Goal: Task Accomplishment & Management: Use online tool/utility

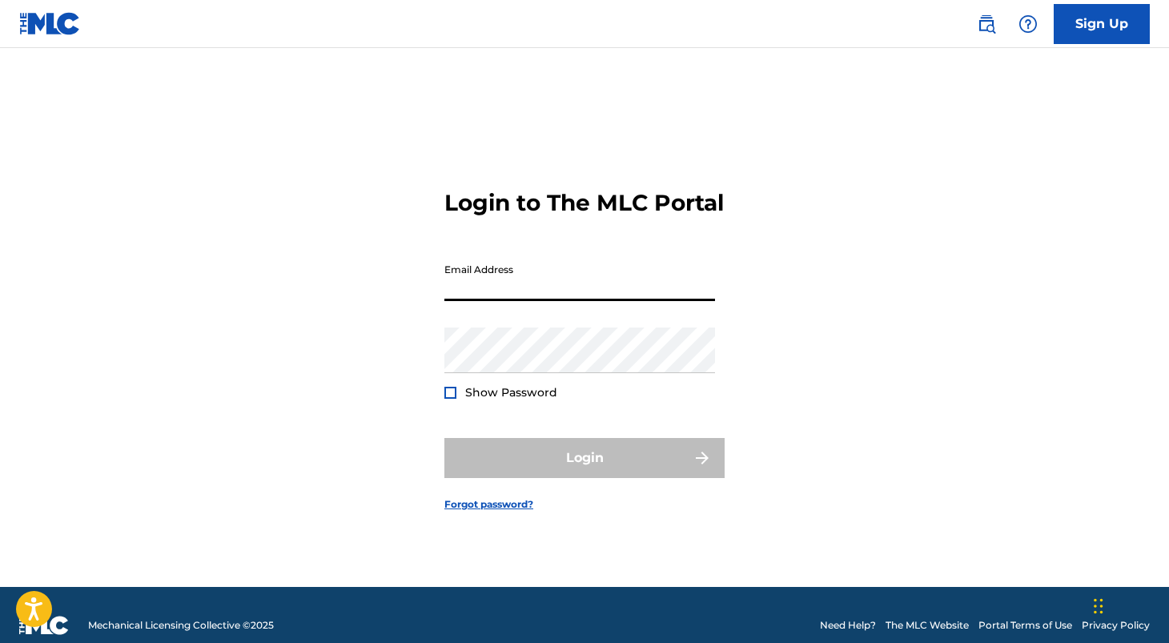
click at [486, 301] on input "Email Address" at bounding box center [579, 278] width 271 height 46
type input "[PERSON_NAME][EMAIL_ADDRESS][PERSON_NAME][DOMAIN_NAME]"
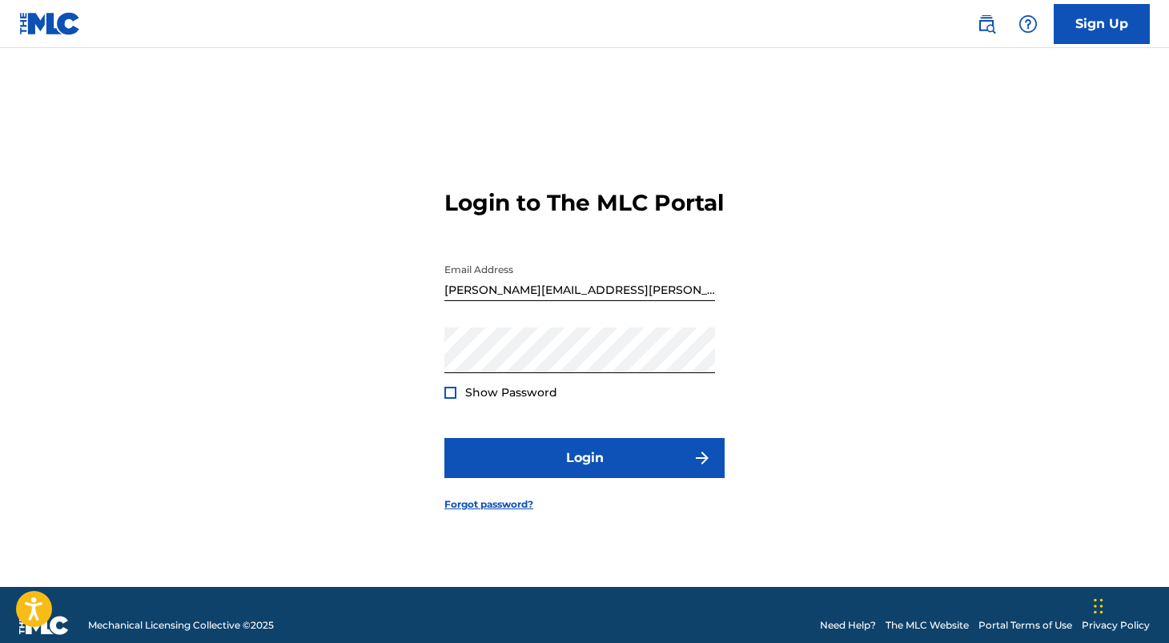
click at [529, 239] on form "Login to The MLC Portal Email Address [PERSON_NAME][EMAIL_ADDRESS][PERSON_NAME]…" at bounding box center [584, 337] width 280 height 499
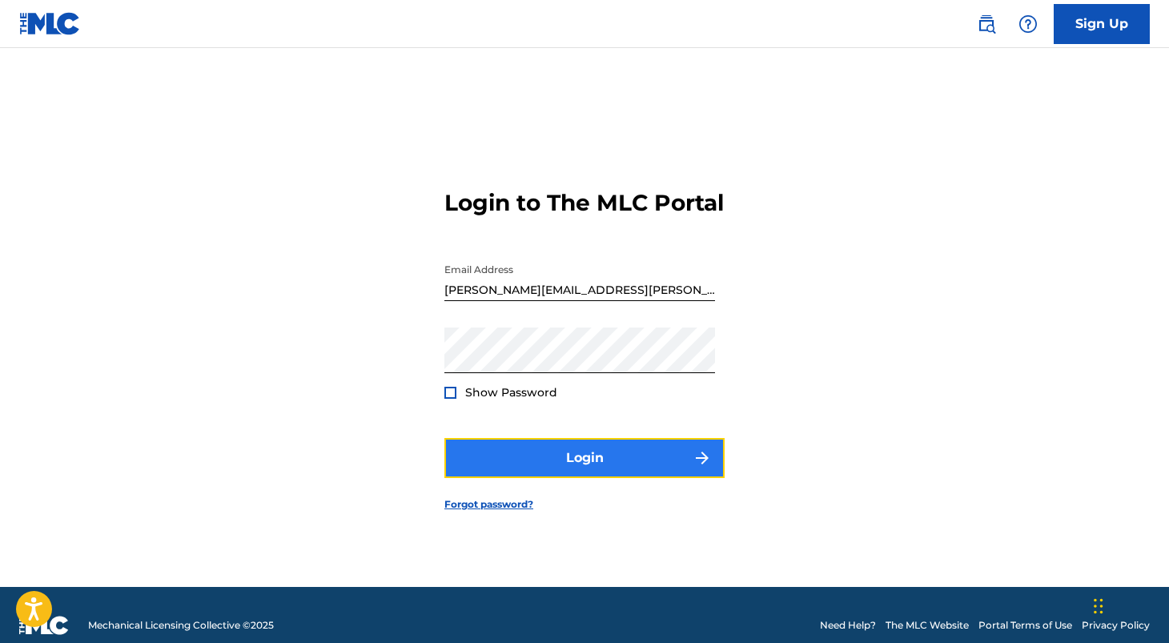
click at [573, 478] on button "Login" at bounding box center [584, 458] width 280 height 40
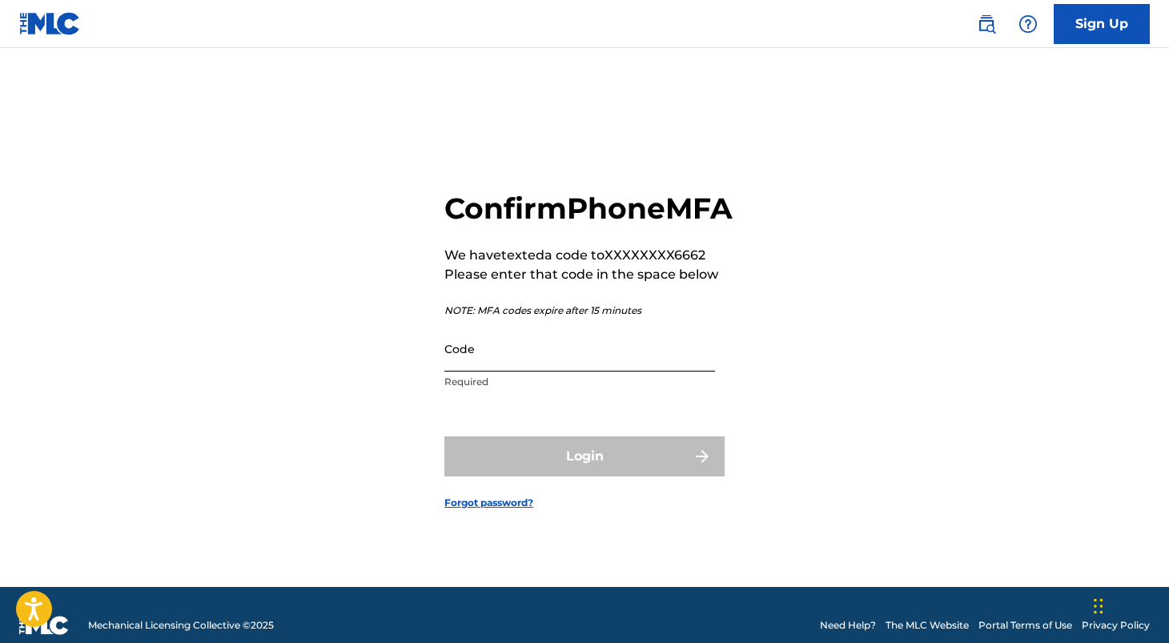
click at [467, 371] on input "Code" at bounding box center [579, 349] width 271 height 46
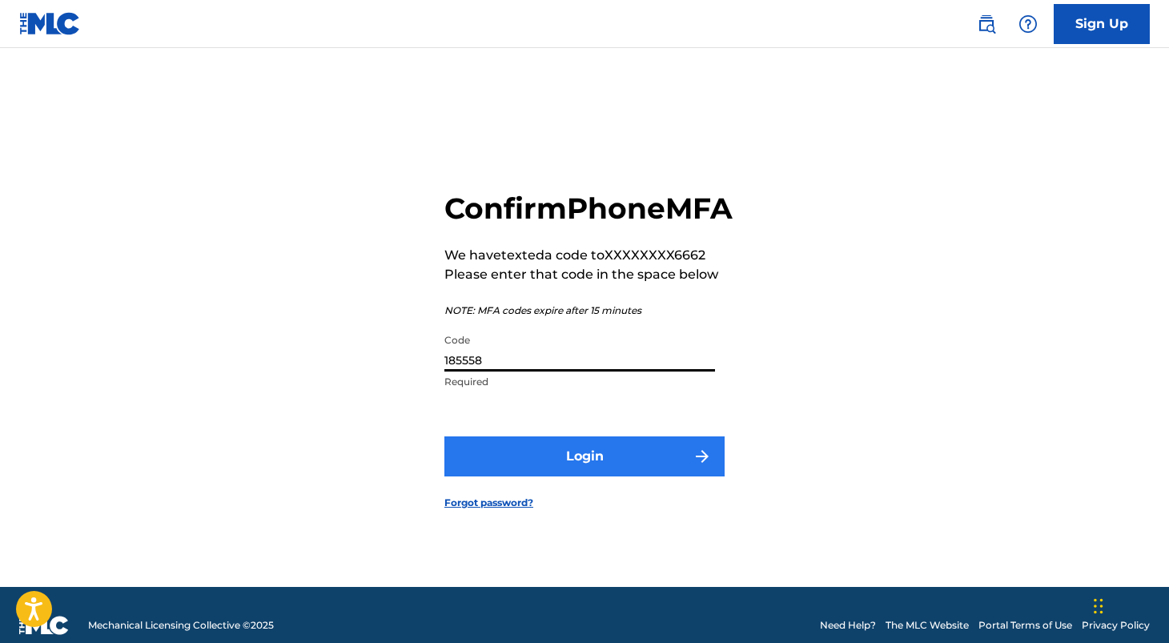
type input "185558"
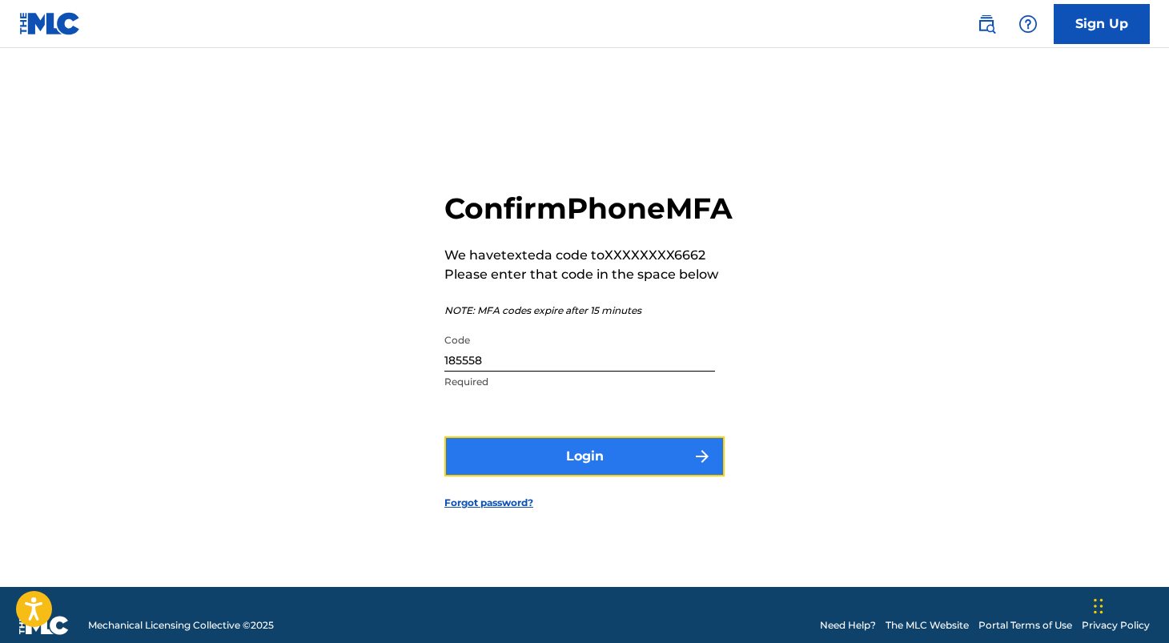
click at [535, 471] on button "Login" at bounding box center [584, 456] width 280 height 40
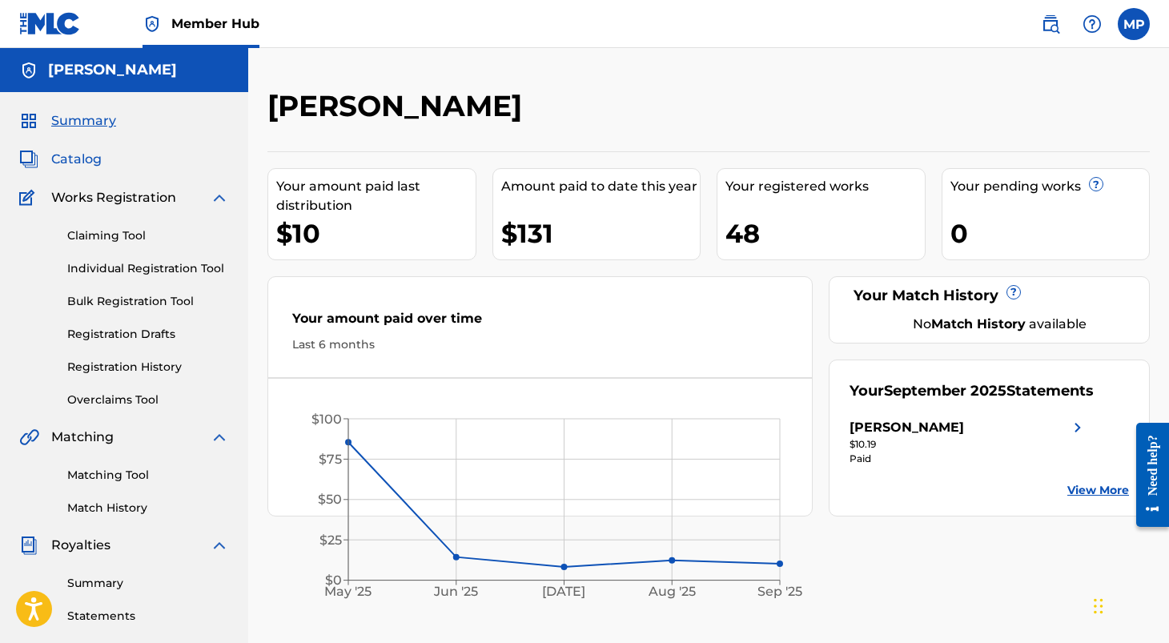
click at [66, 154] on span "Catalog" at bounding box center [76, 159] width 50 height 19
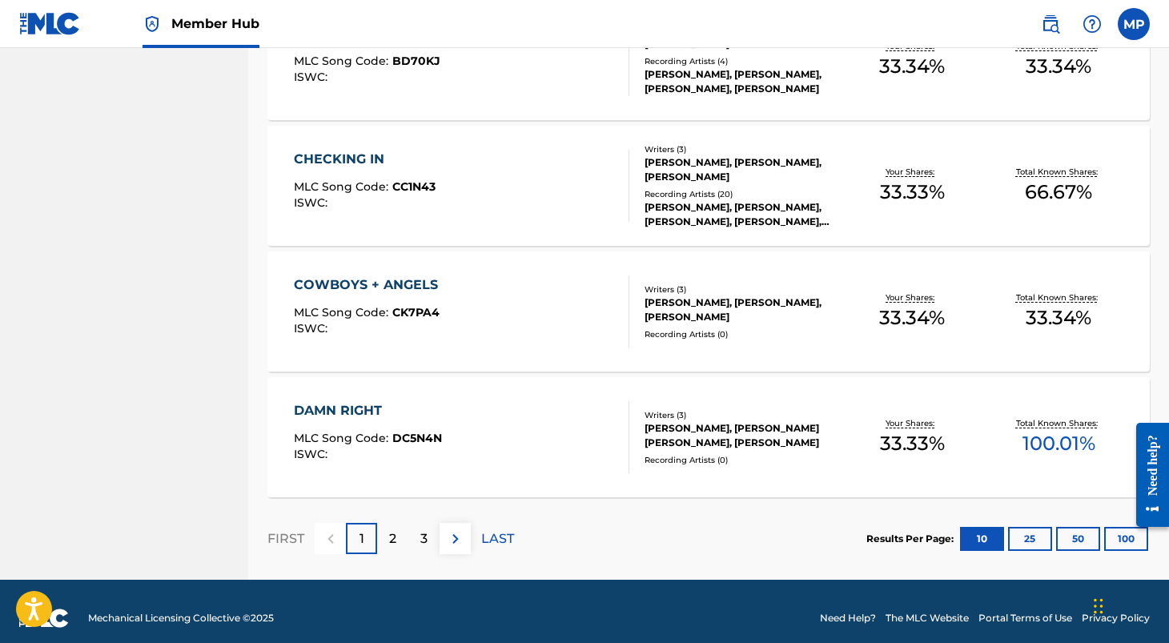
scroll to position [1189, 0]
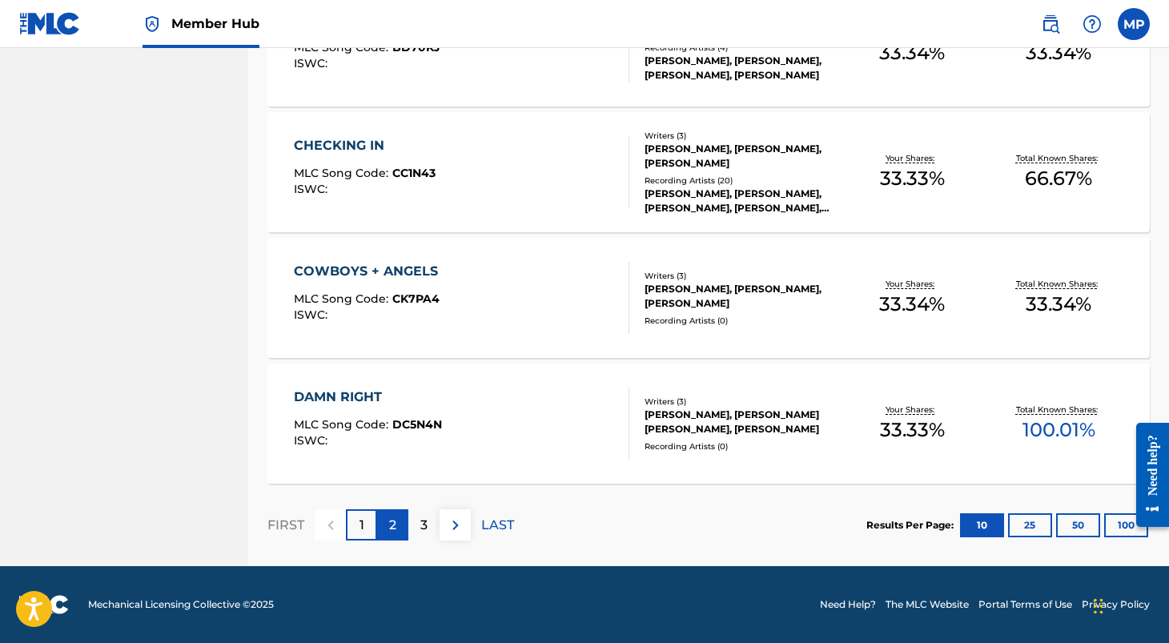
click at [397, 522] on div "2" at bounding box center [392, 524] width 31 height 31
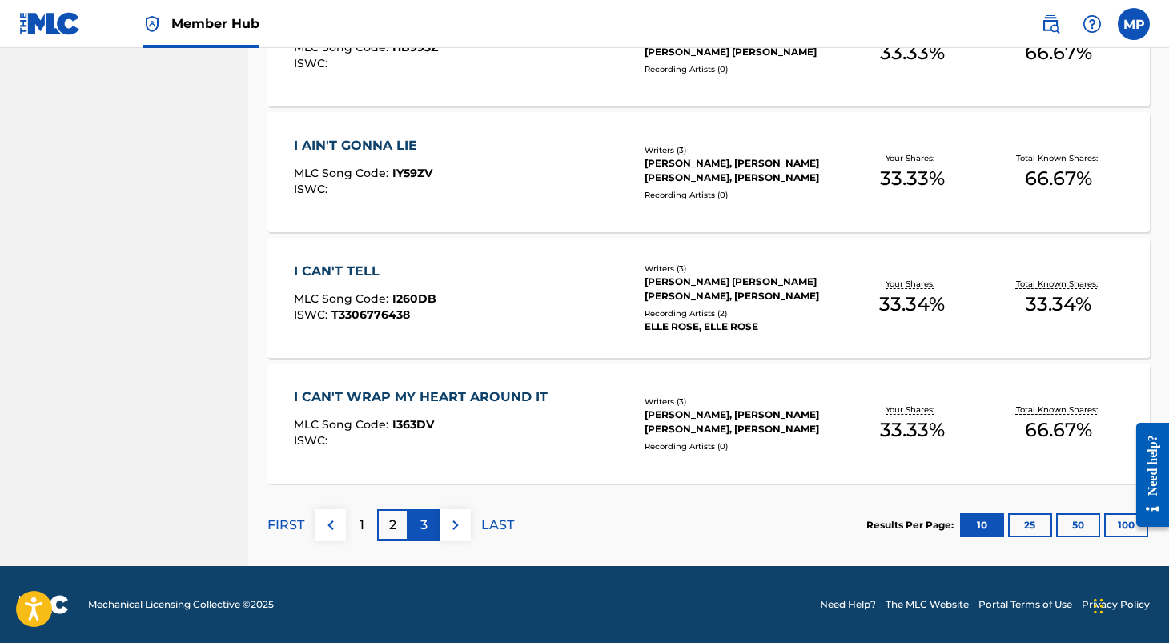
click at [428, 520] on div "3" at bounding box center [423, 524] width 31 height 31
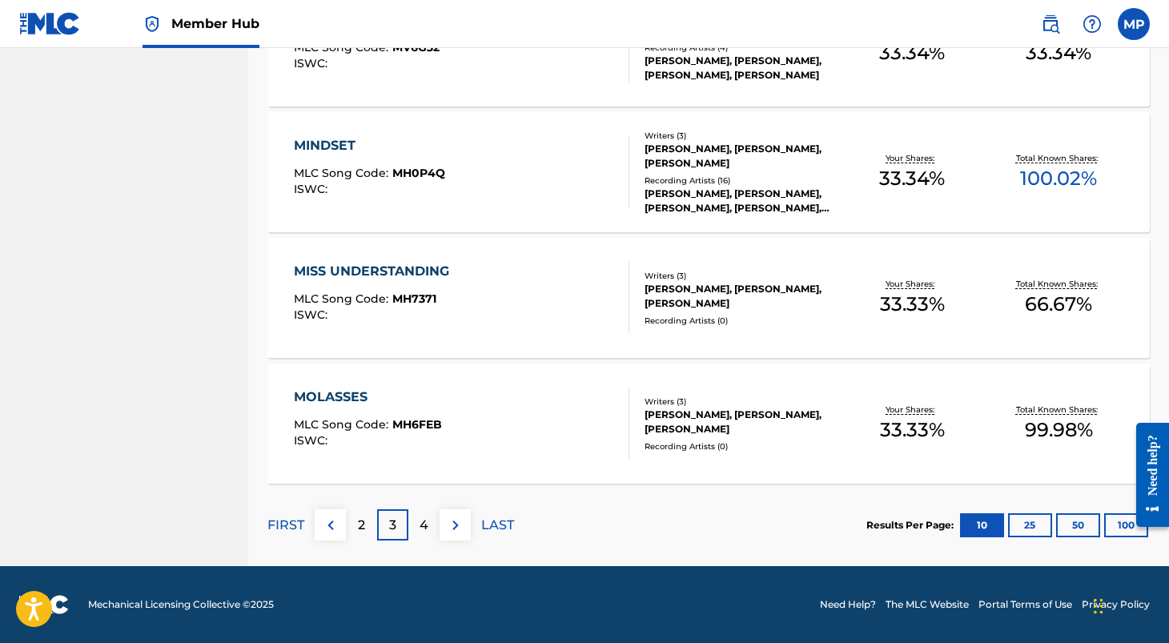
click at [377, 516] on div "3" at bounding box center [392, 524] width 31 height 31
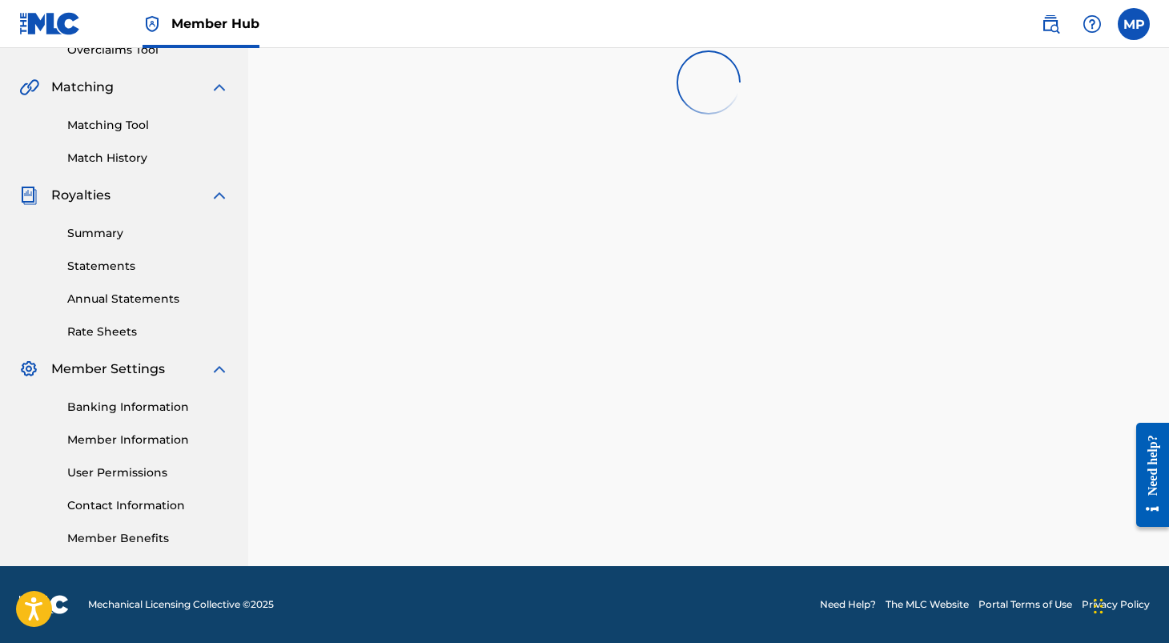
click at [366, 519] on div "SearchWithCriteria4cf7efdd-ea7d-43a8-a912-baba230787db Work Title Add Criteria …" at bounding box center [708, 199] width 882 height 828
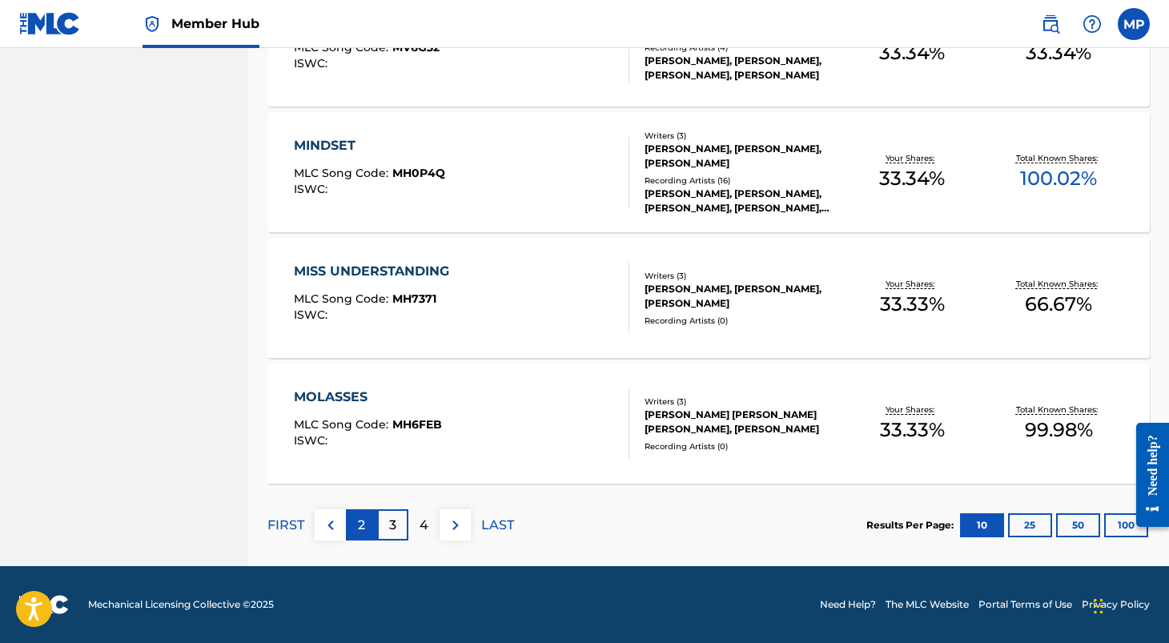
click at [364, 519] on p "2" at bounding box center [361, 524] width 7 height 19
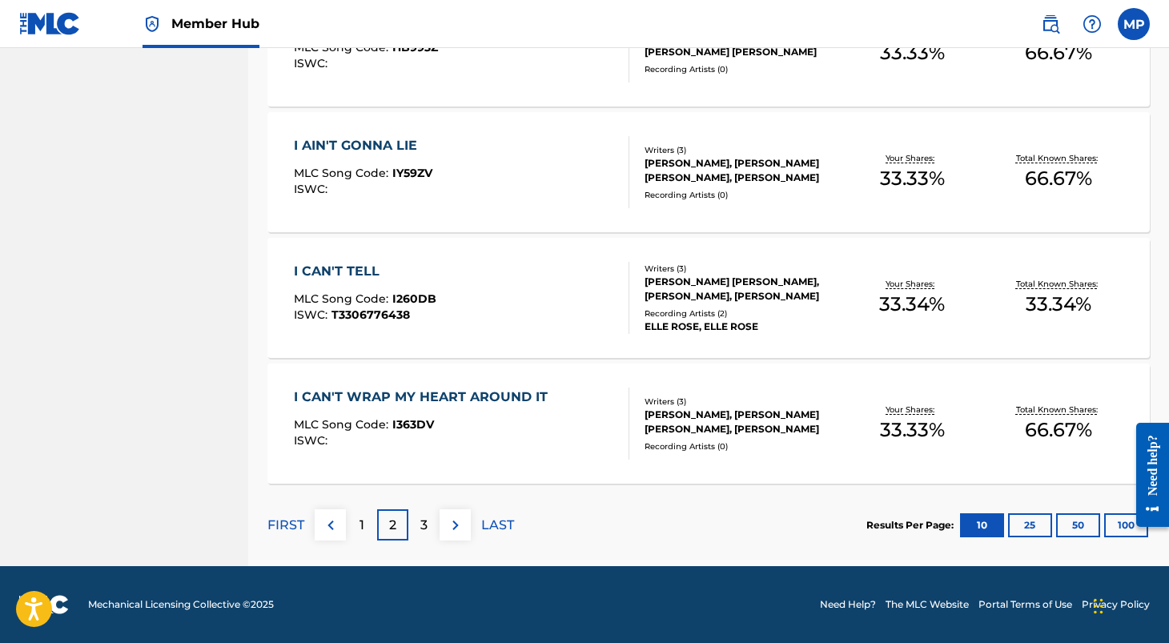
click at [387, 521] on div "2" at bounding box center [392, 524] width 31 height 31
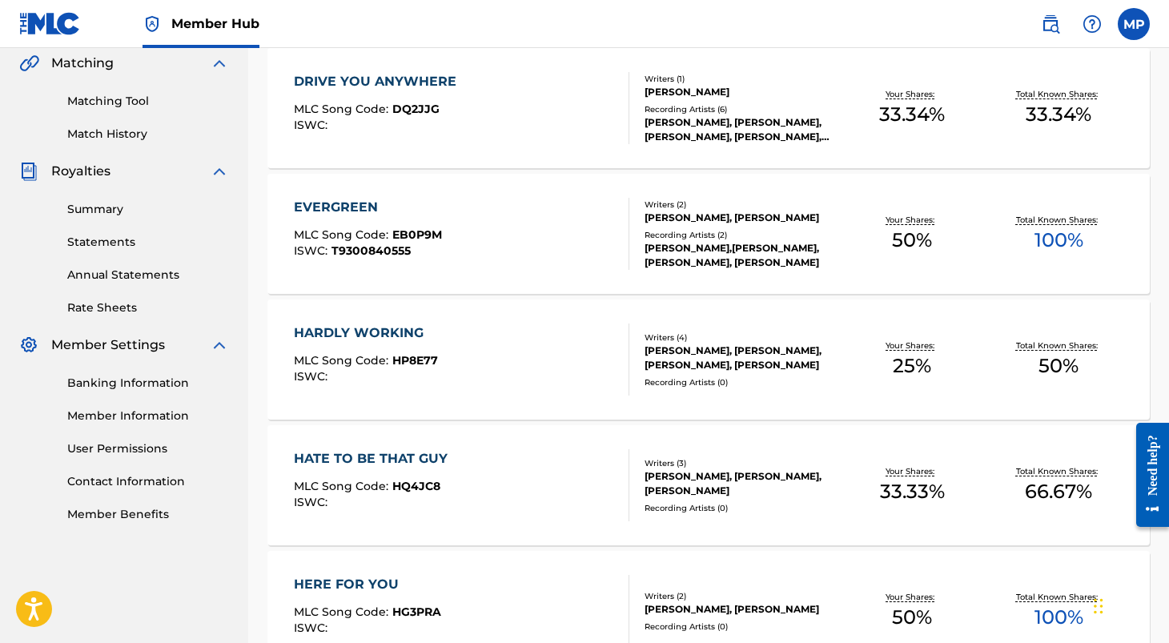
scroll to position [363, 0]
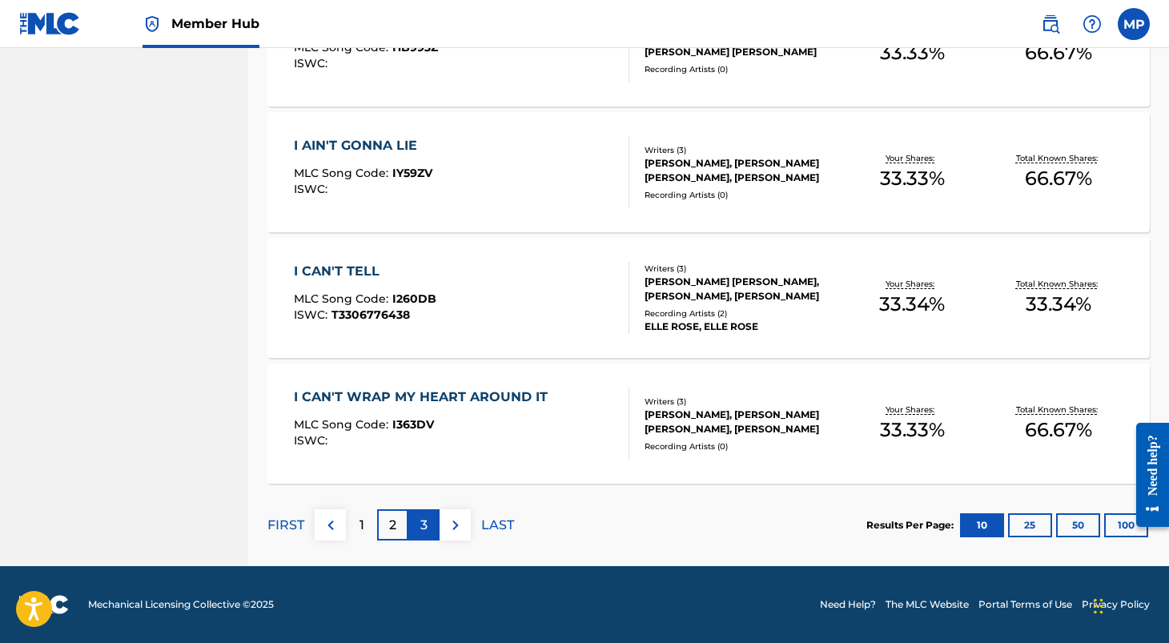
click at [426, 522] on p "3" at bounding box center [423, 524] width 7 height 19
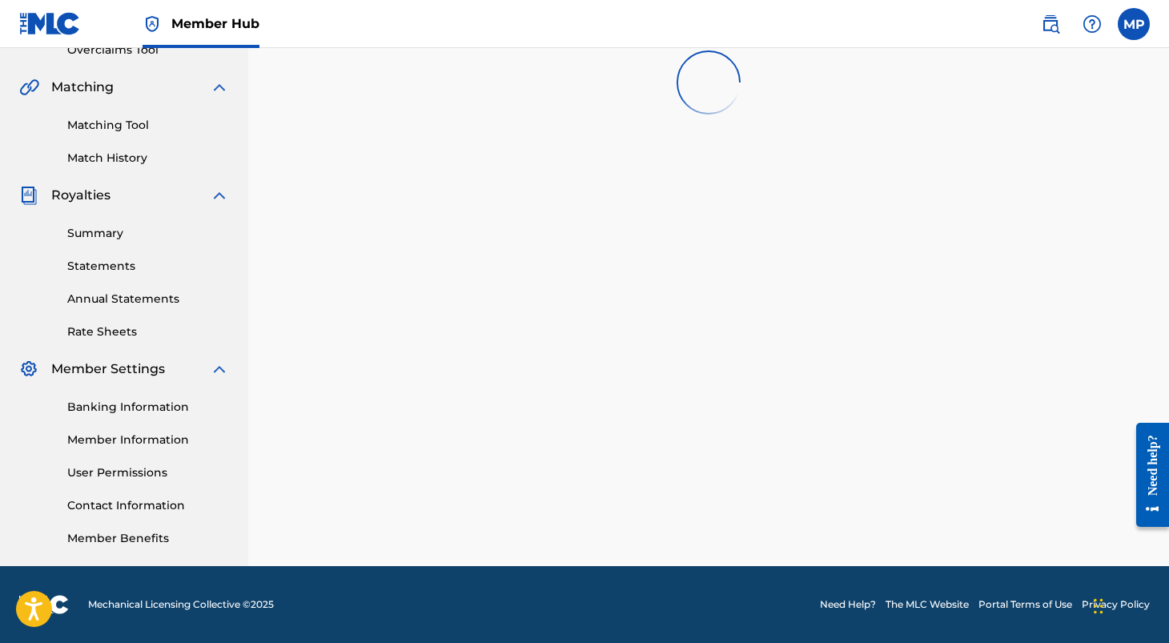
scroll to position [1189, 0]
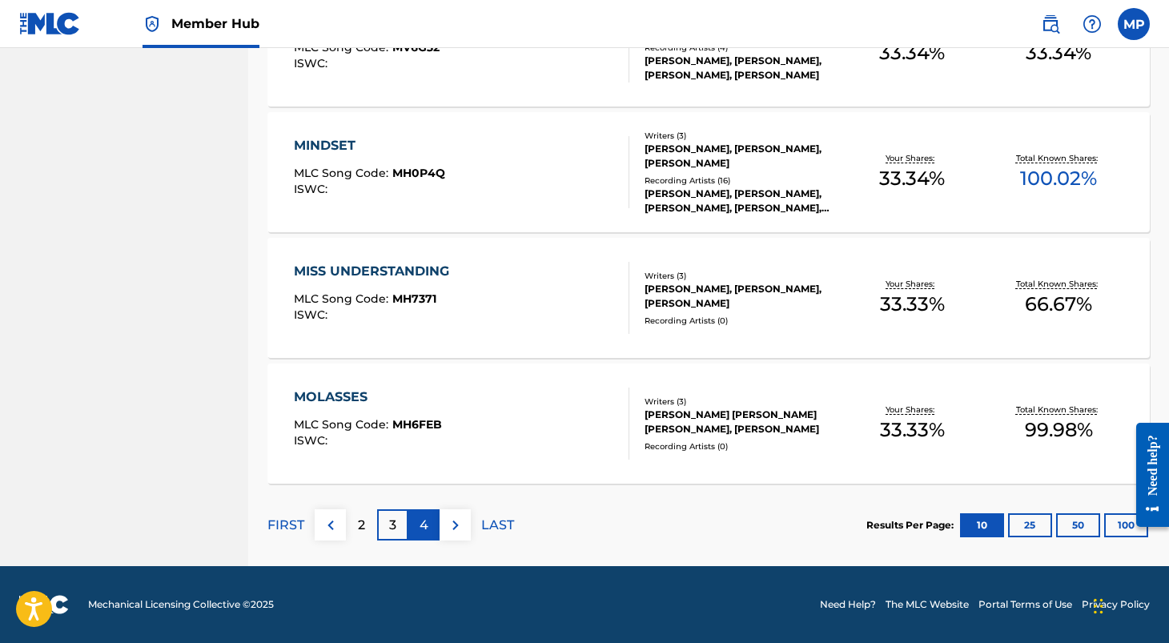
click at [429, 524] on div "4" at bounding box center [423, 524] width 31 height 31
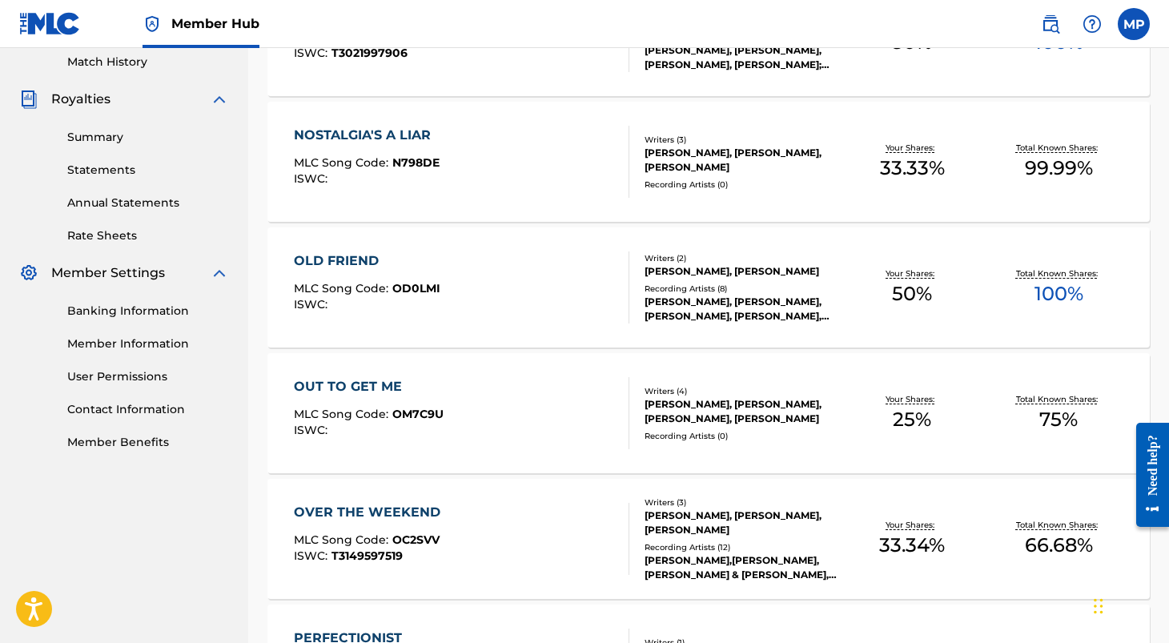
scroll to position [452, 0]
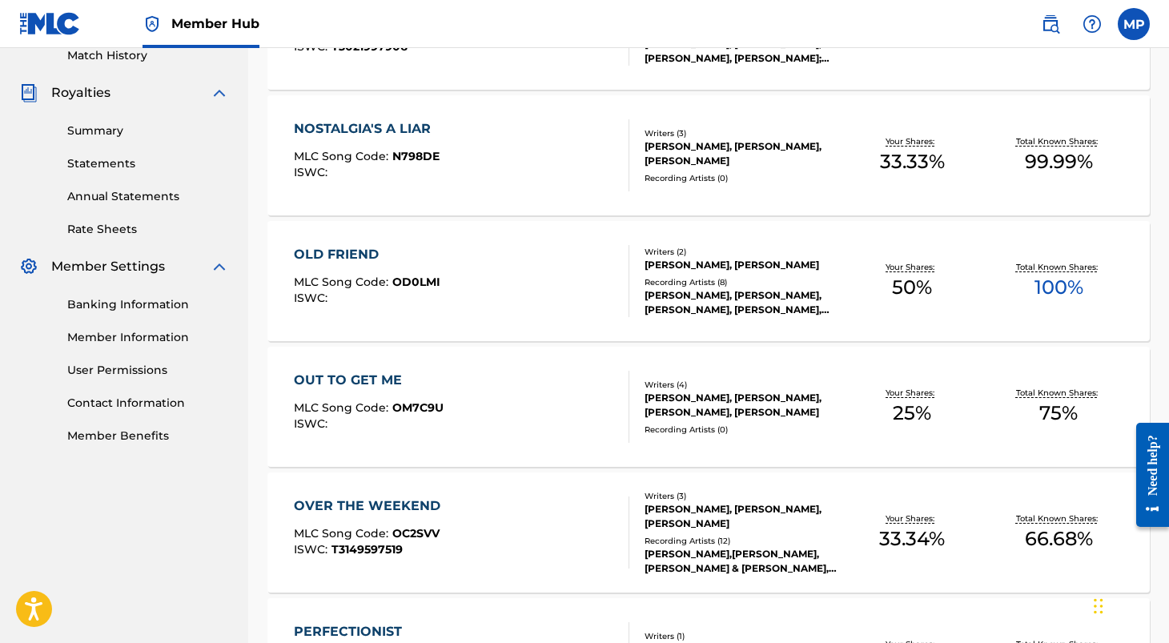
click at [852, 182] on div "NOSTALGIA'S A LIAR MLC Song Code : N798DE ISWC : Writers ( 3 ) [PERSON_NAME], […" at bounding box center [708, 155] width 882 height 120
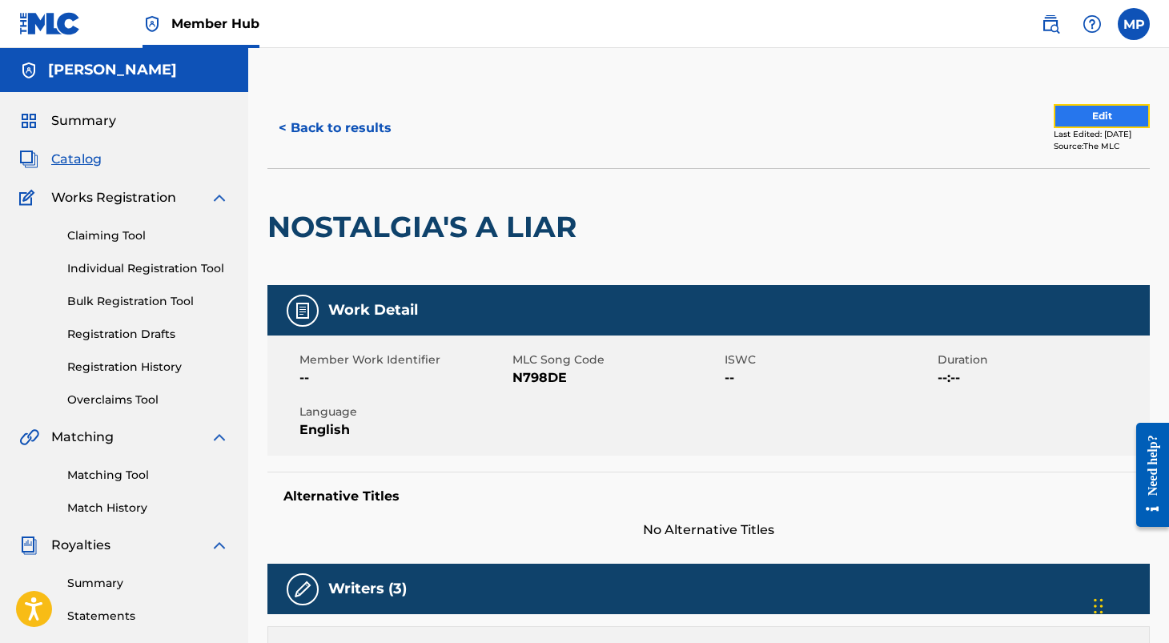
click at [1101, 118] on button "Edit" at bounding box center [1101, 116] width 96 height 24
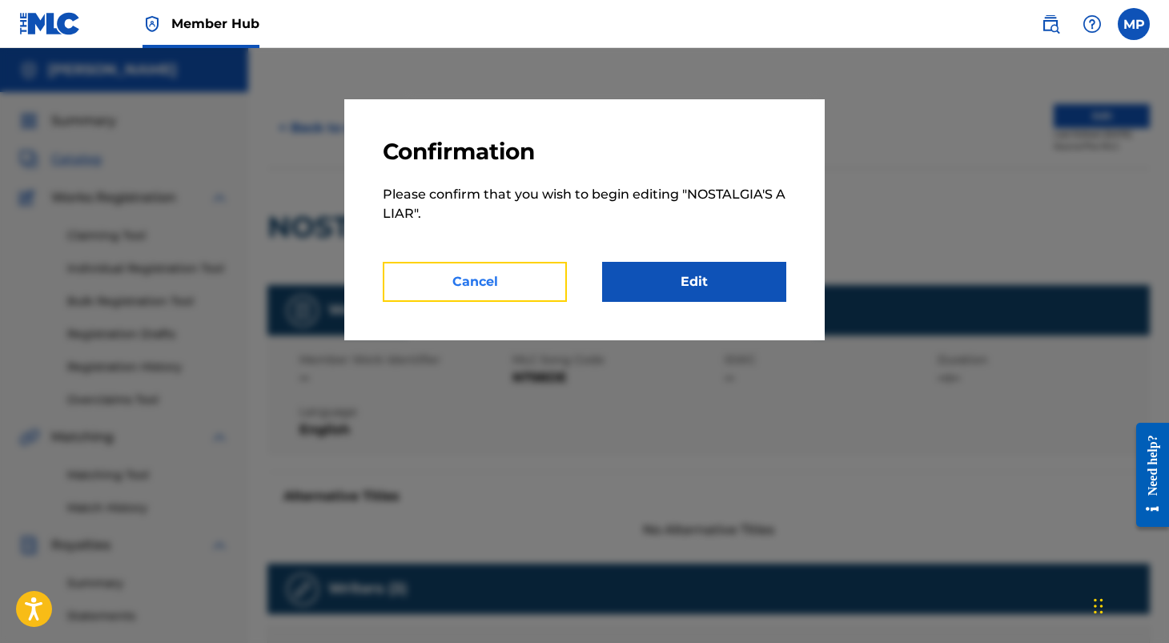
click at [542, 297] on button "Cancel" at bounding box center [475, 282] width 184 height 40
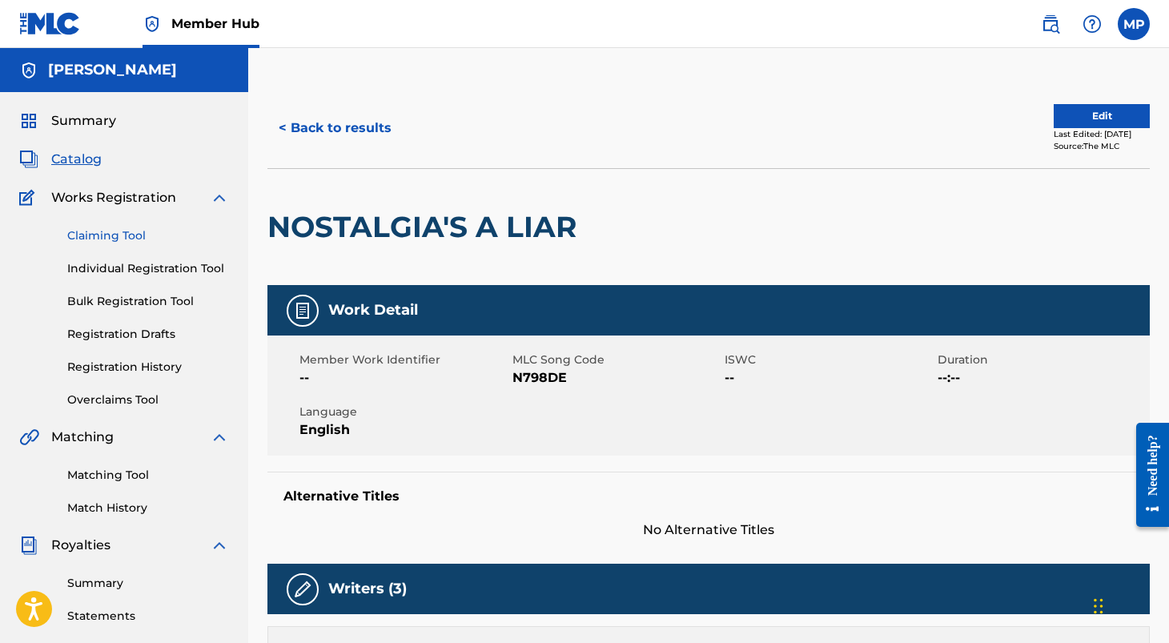
click at [116, 235] on link "Claiming Tool" at bounding box center [148, 235] width 162 height 17
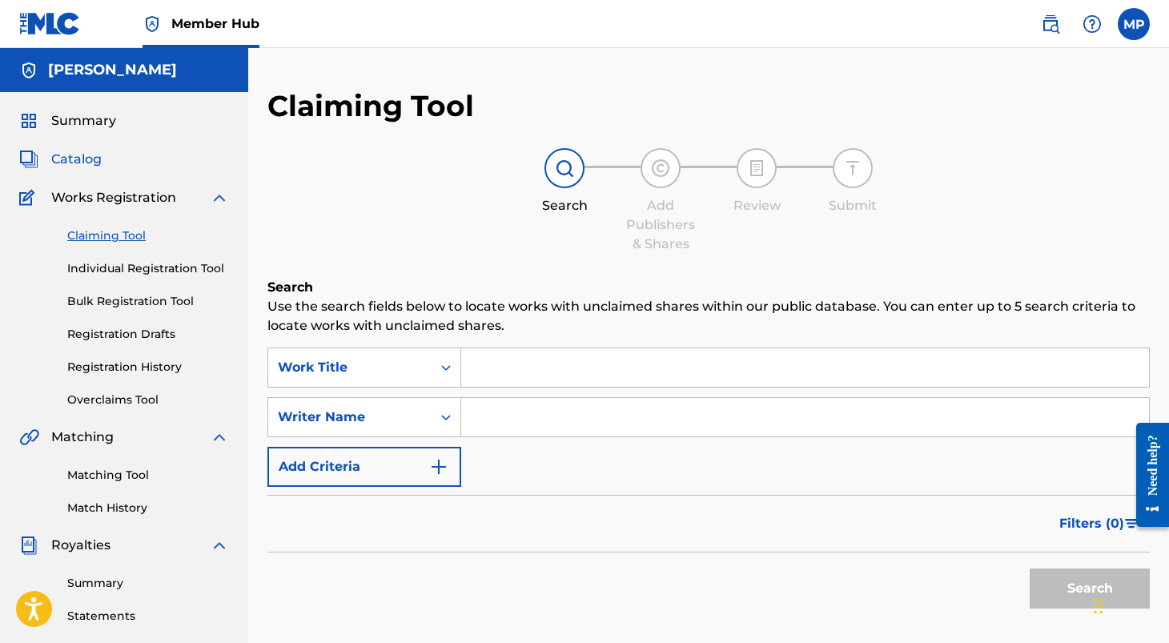
click at [94, 156] on span "Catalog" at bounding box center [76, 159] width 50 height 19
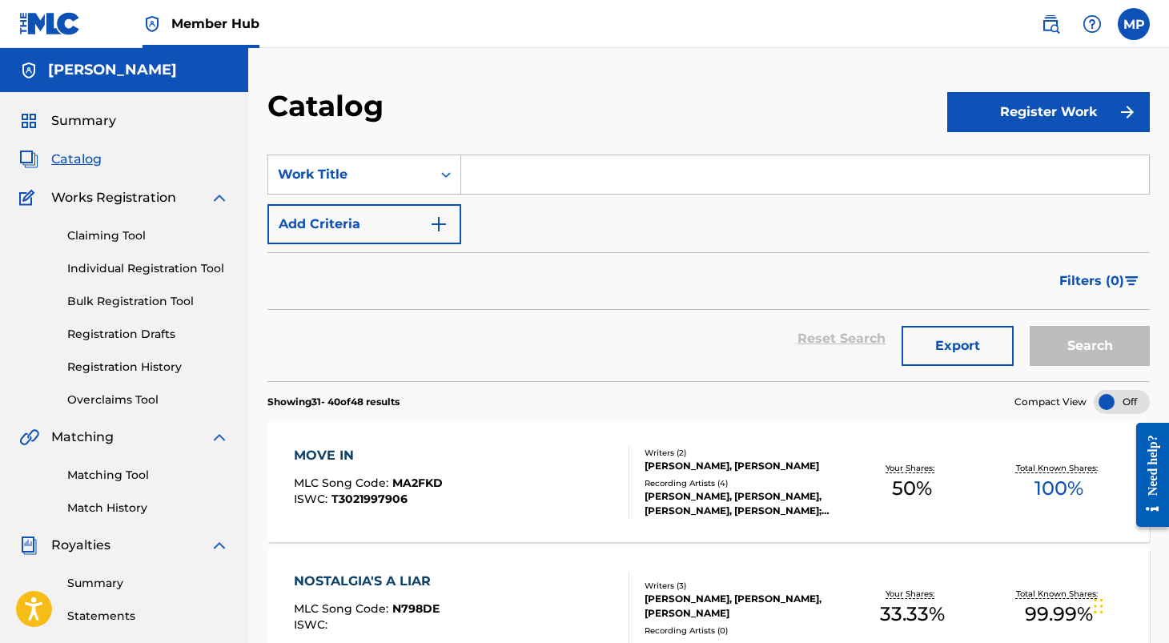
click at [605, 171] on input "Search Form" at bounding box center [805, 174] width 688 height 38
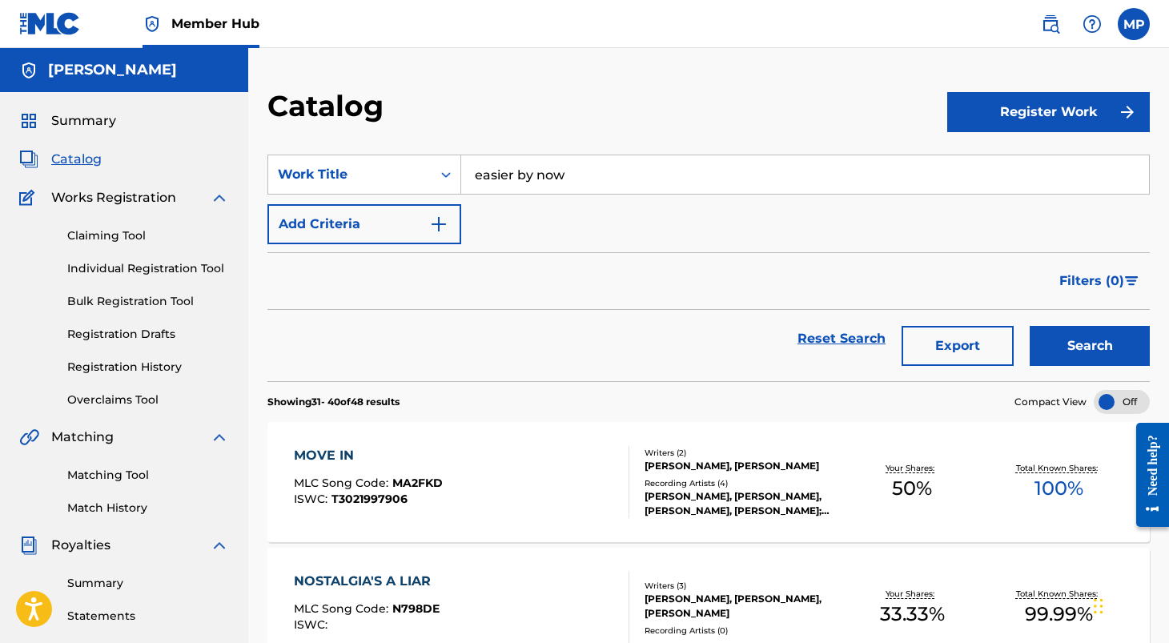
type input "easier by now"
click at [1029, 326] on button "Search" at bounding box center [1089, 346] width 120 height 40
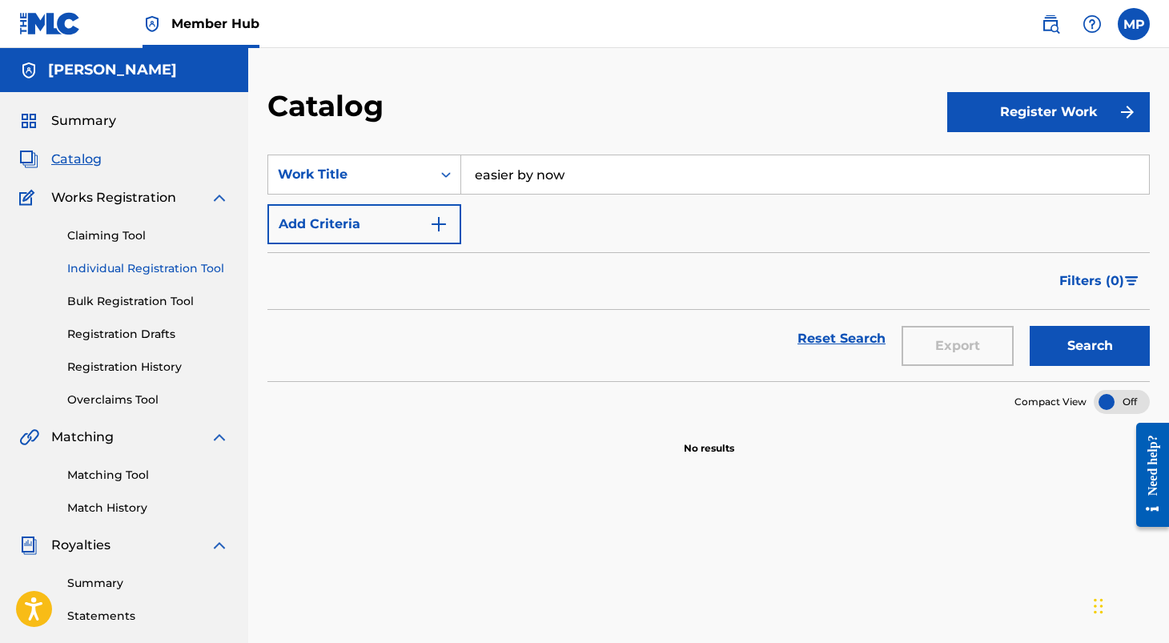
click at [146, 262] on link "Individual Registration Tool" at bounding box center [148, 268] width 162 height 17
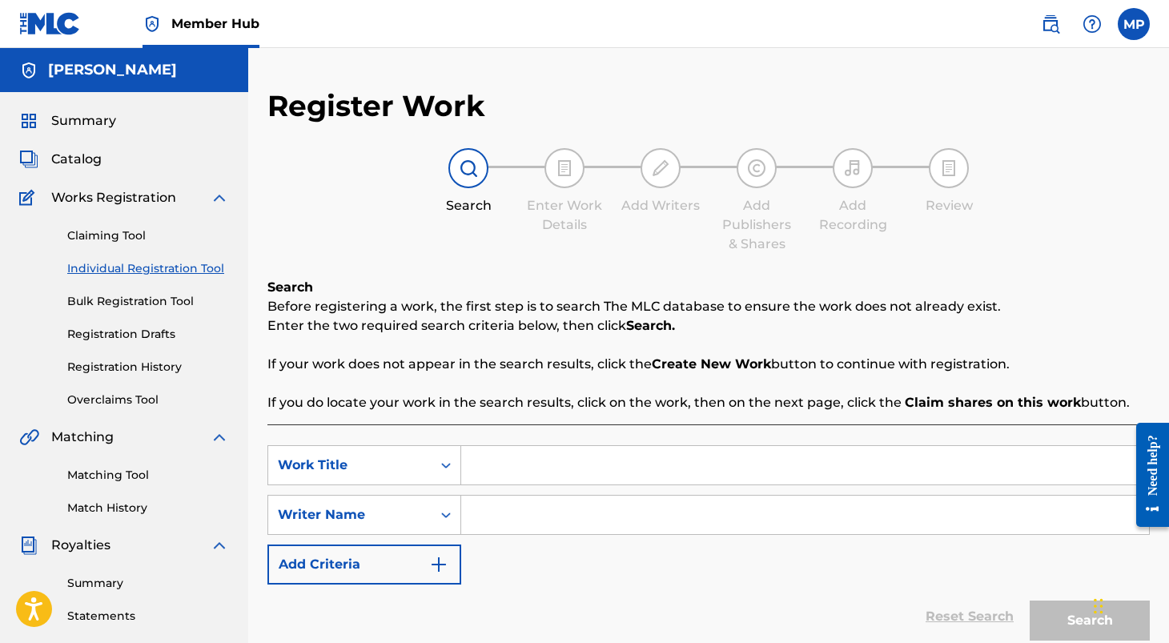
click at [596, 467] on input "Search Form" at bounding box center [805, 465] width 688 height 38
type input "easier by now"
click at [616, 523] on input "Search Form" at bounding box center [805, 514] width 688 height 38
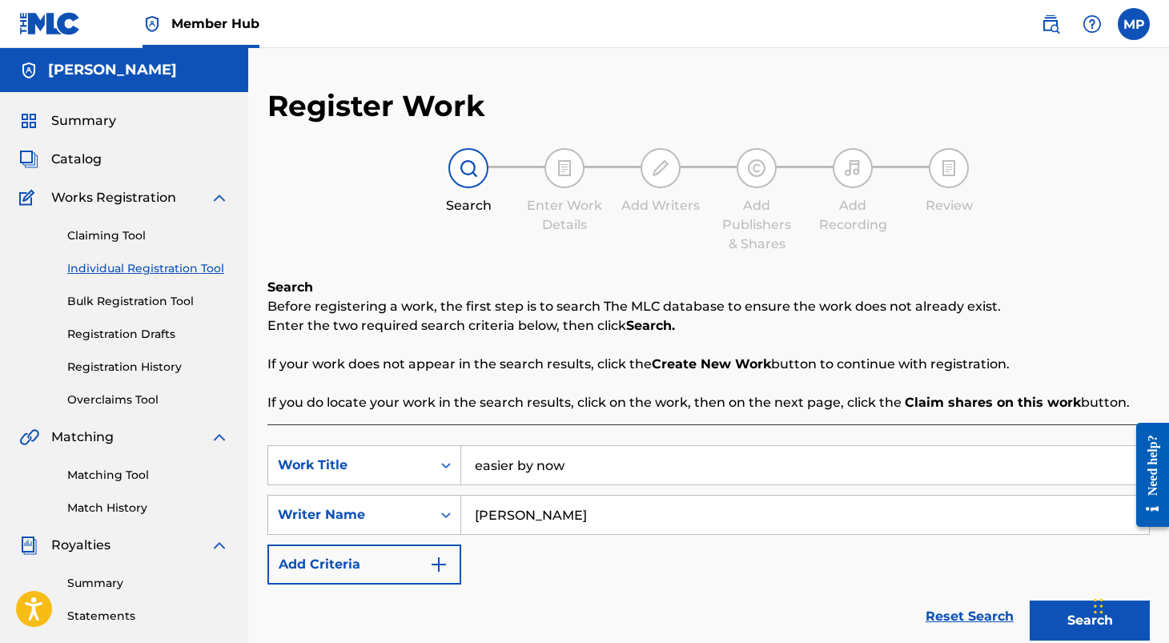
type input "[PERSON_NAME]"
click at [1029, 600] on button "Search" at bounding box center [1089, 620] width 120 height 40
click at [86, 158] on span "Catalog" at bounding box center [76, 159] width 50 height 19
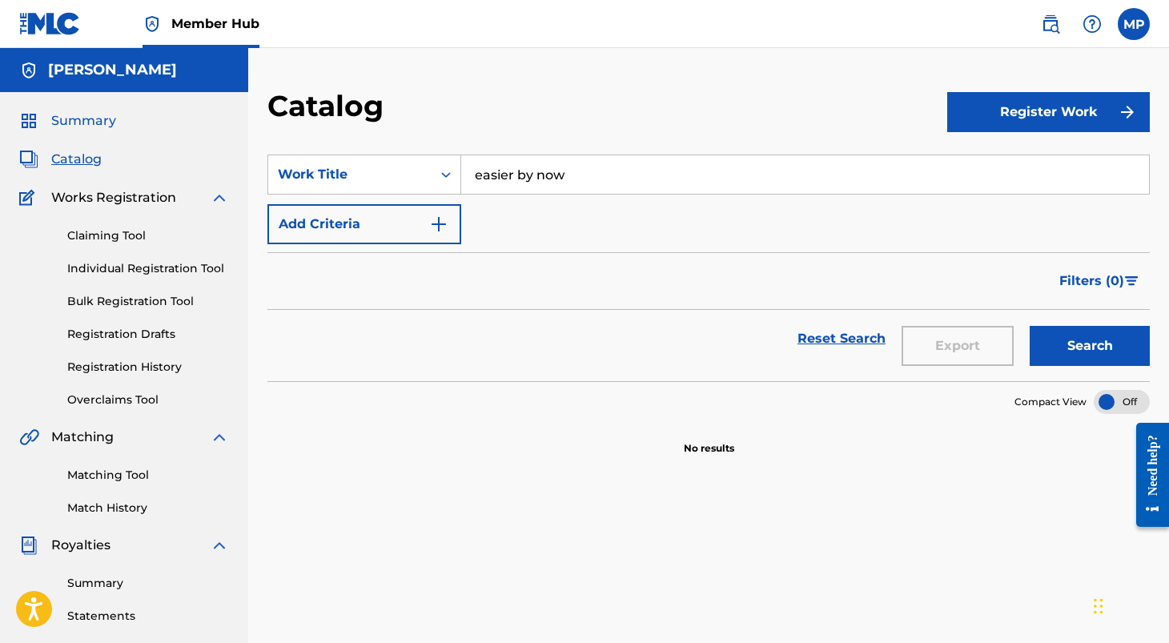
click at [91, 117] on span "Summary" at bounding box center [83, 120] width 65 height 19
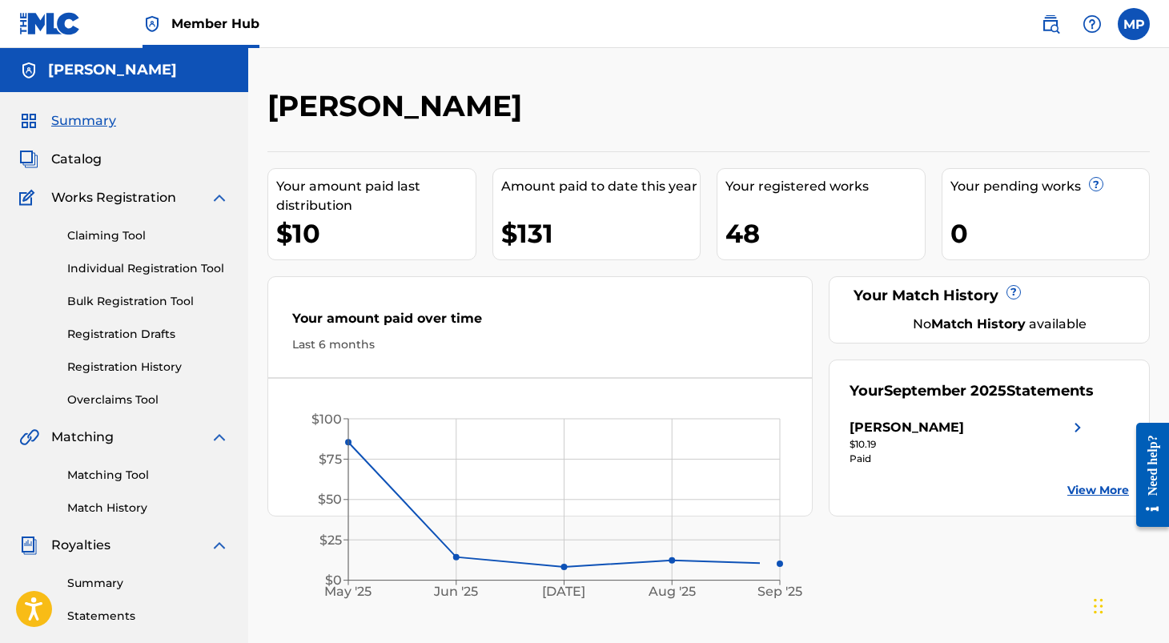
click at [752, 235] on div "48" at bounding box center [824, 233] width 199 height 36
click at [90, 195] on span "Works Registration" at bounding box center [113, 197] width 125 height 19
click at [127, 365] on link "Registration History" at bounding box center [148, 367] width 162 height 17
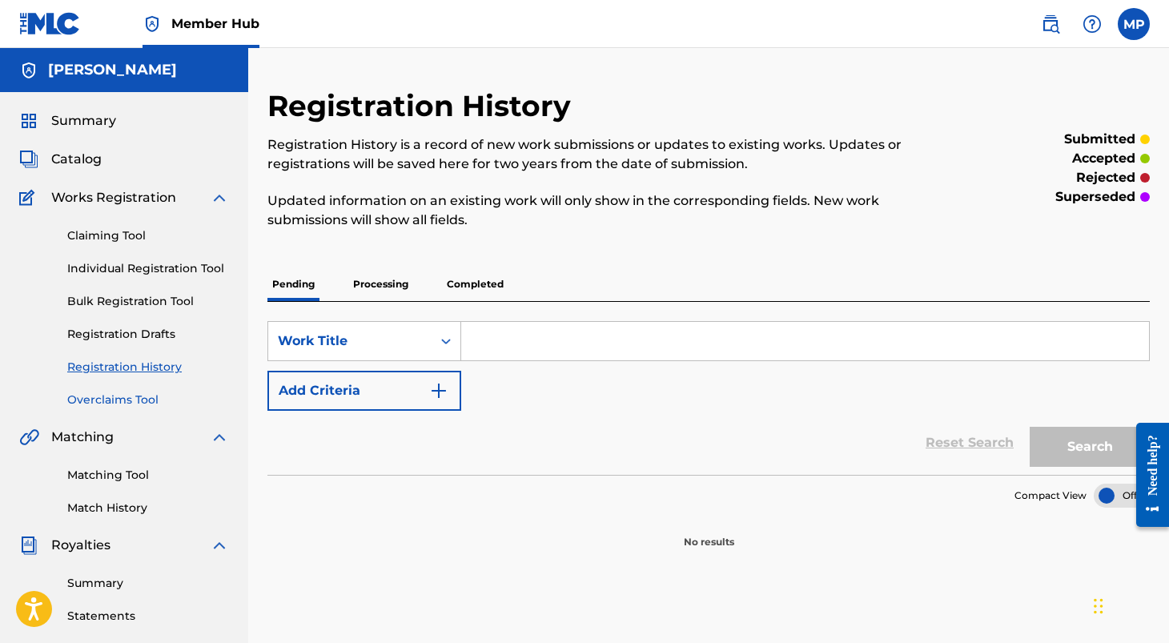
click at [95, 399] on link "Overclaims Tool" at bounding box center [148, 399] width 162 height 17
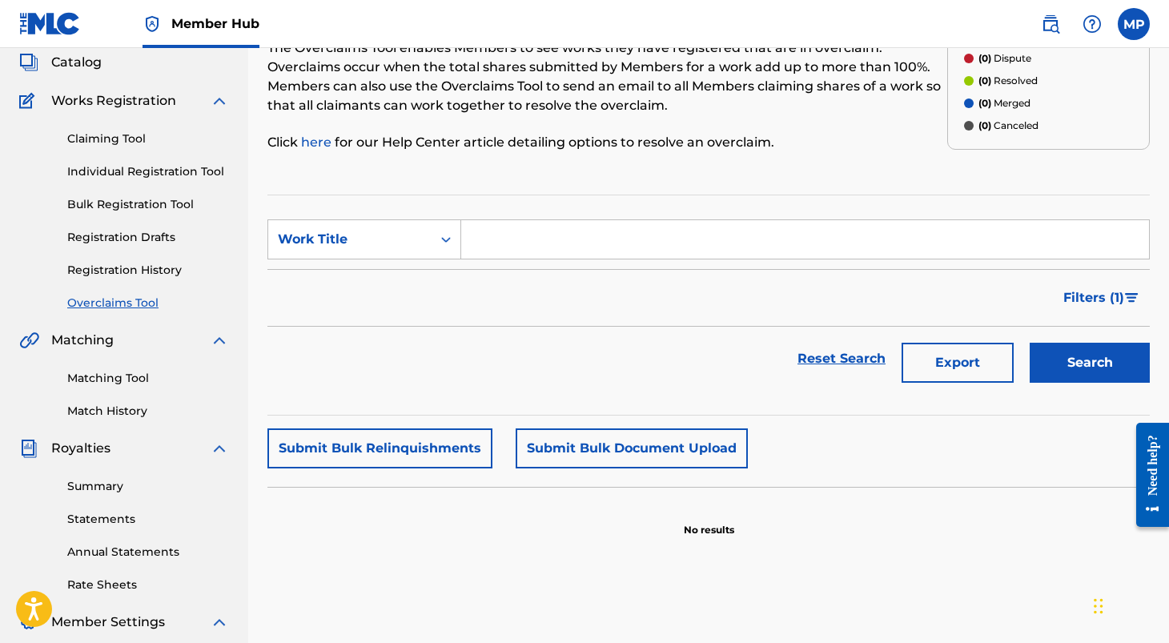
scroll to position [90, 0]
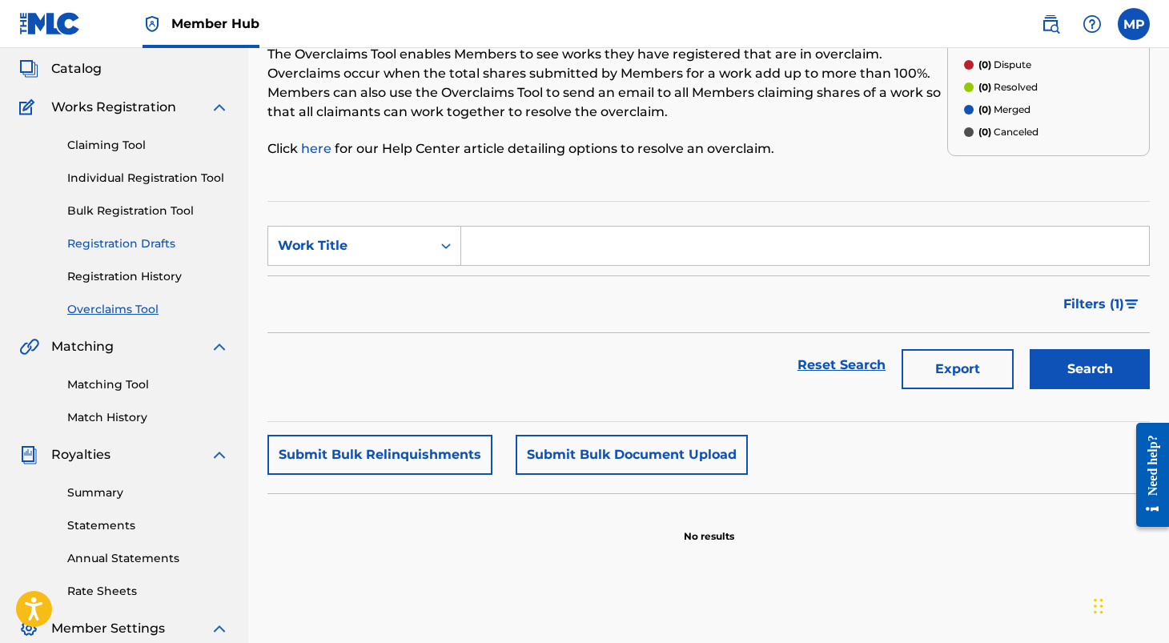
click at [141, 247] on link "Registration Drafts" at bounding box center [148, 243] width 162 height 17
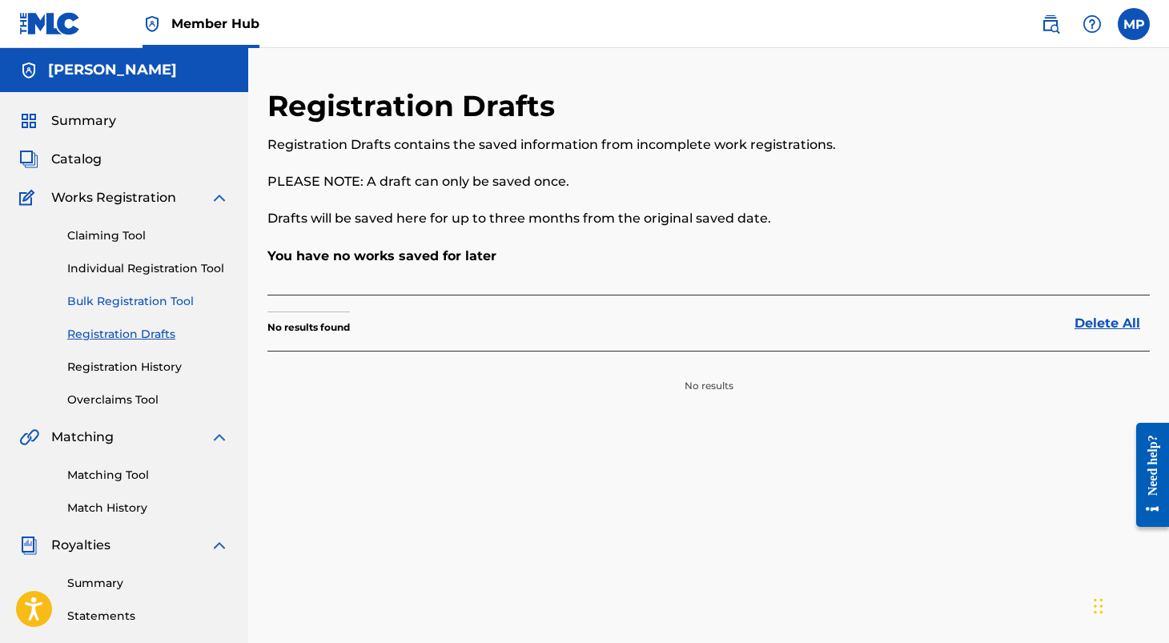
click at [112, 302] on link "Bulk Registration Tool" at bounding box center [148, 301] width 162 height 17
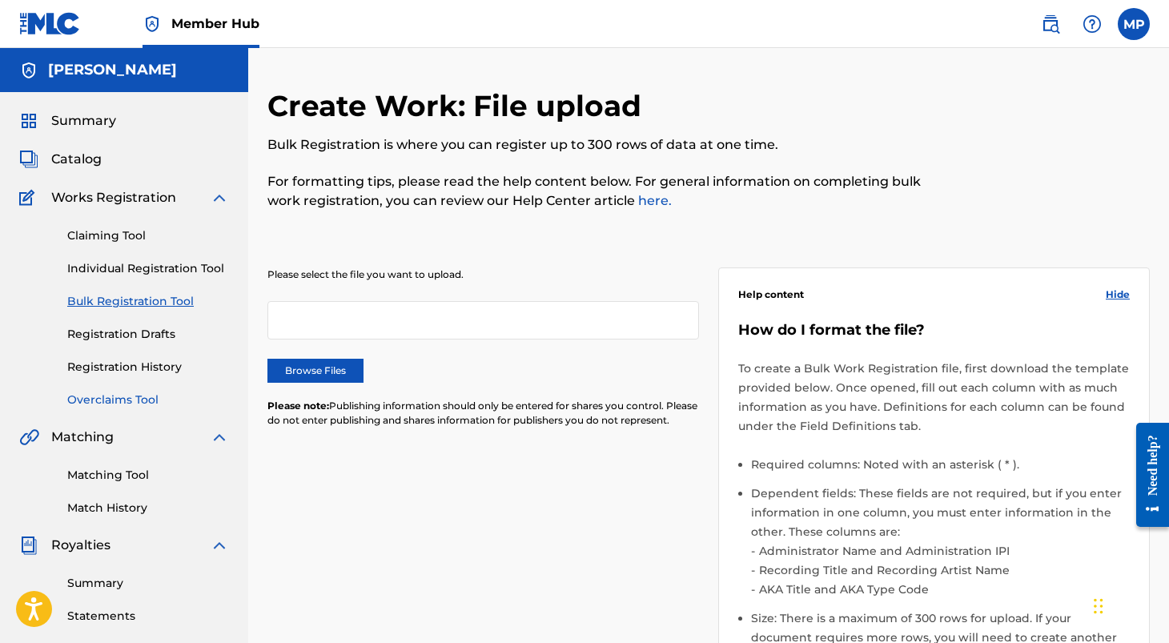
click at [113, 398] on link "Overclaims Tool" at bounding box center [148, 399] width 162 height 17
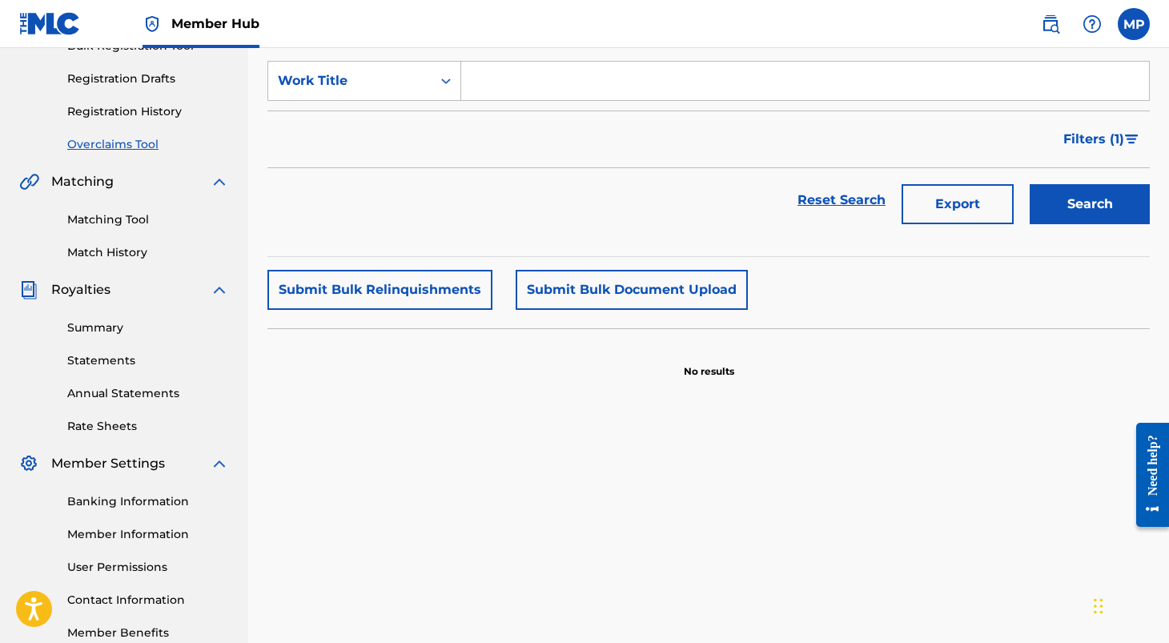
scroll to position [350, 0]
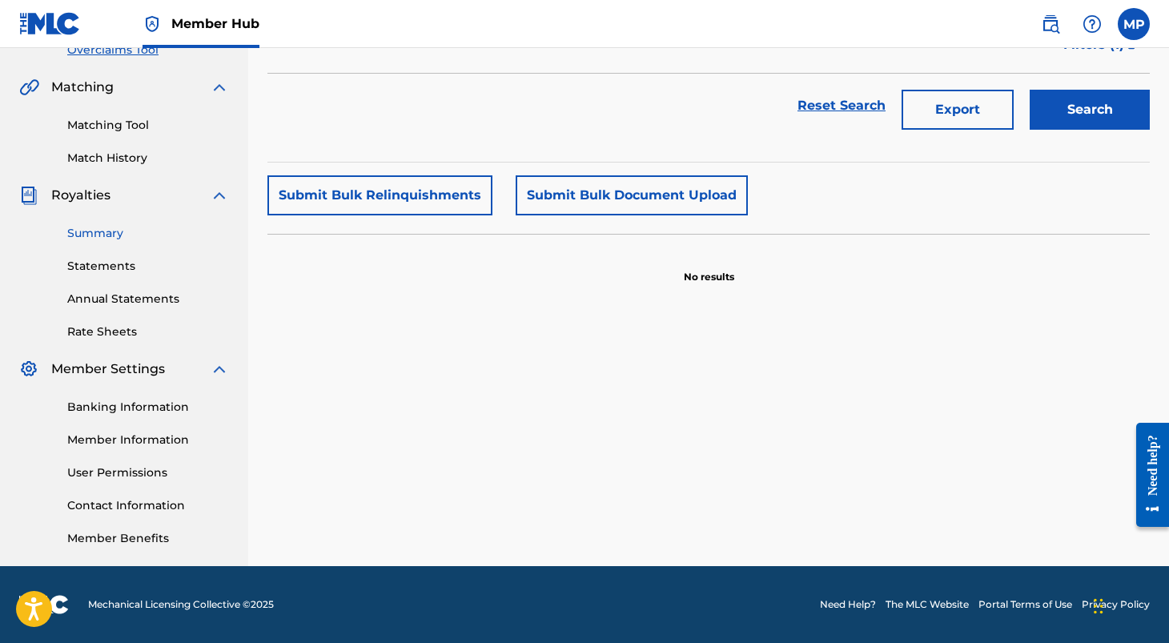
click at [106, 236] on link "Summary" at bounding box center [148, 233] width 162 height 17
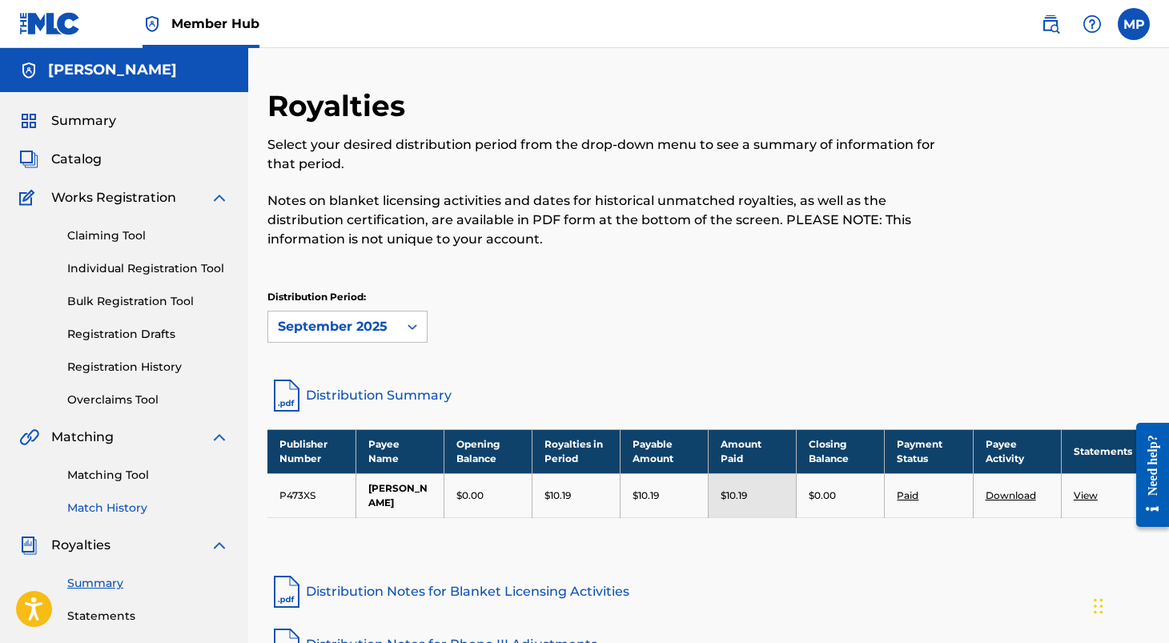
click at [107, 507] on link "Match History" at bounding box center [148, 507] width 162 height 17
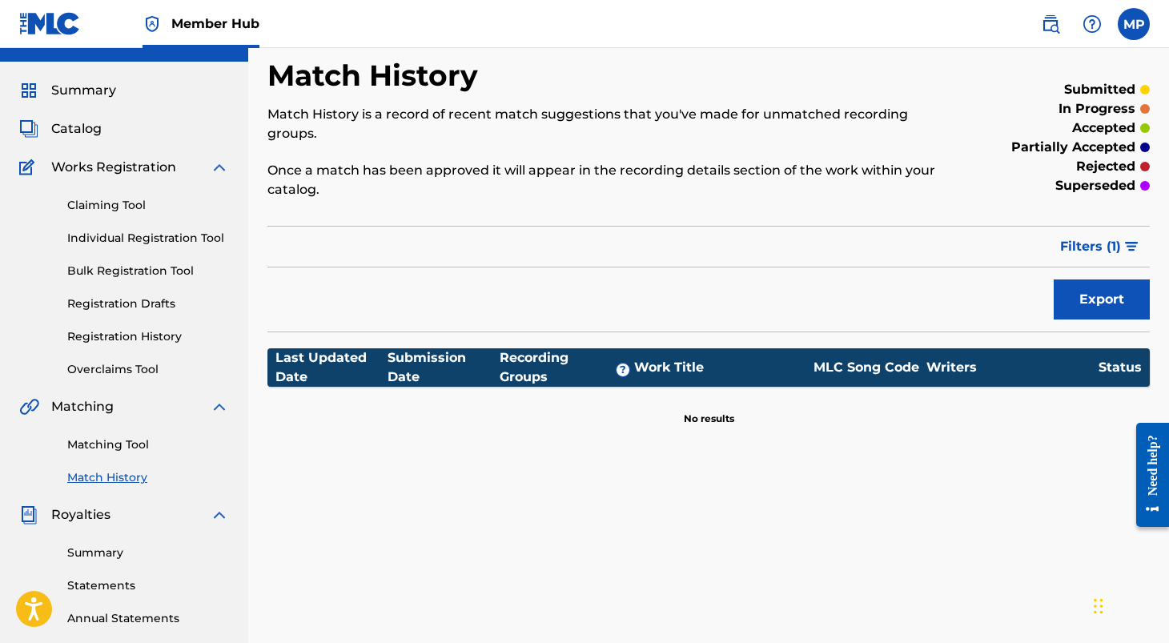
scroll to position [41, 0]
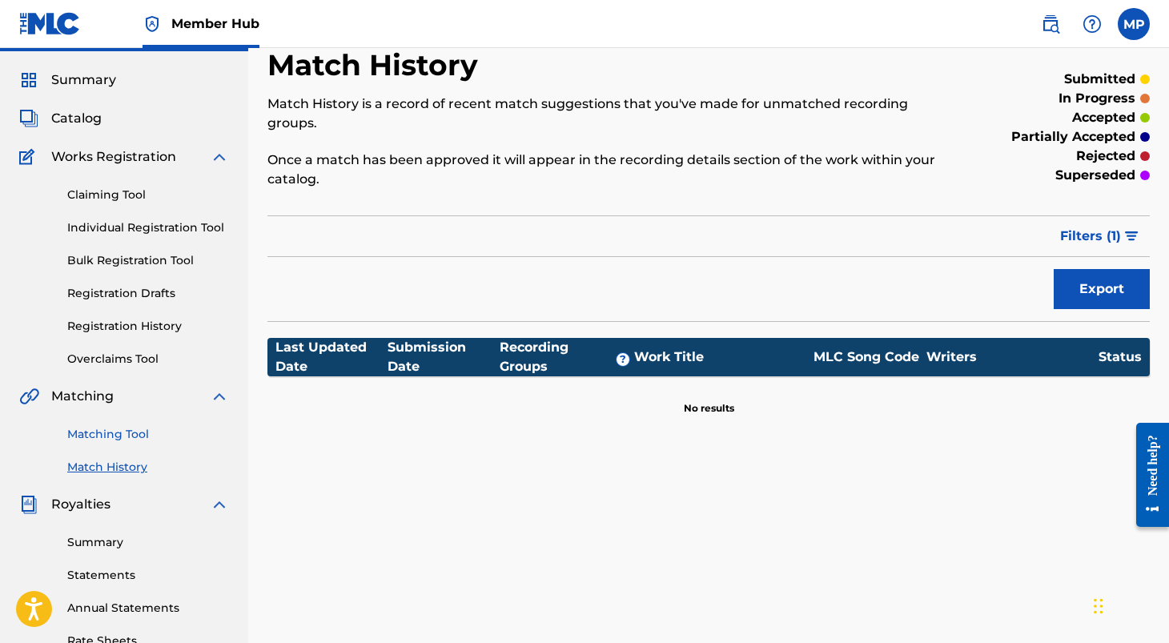
click at [107, 429] on link "Matching Tool" at bounding box center [148, 434] width 162 height 17
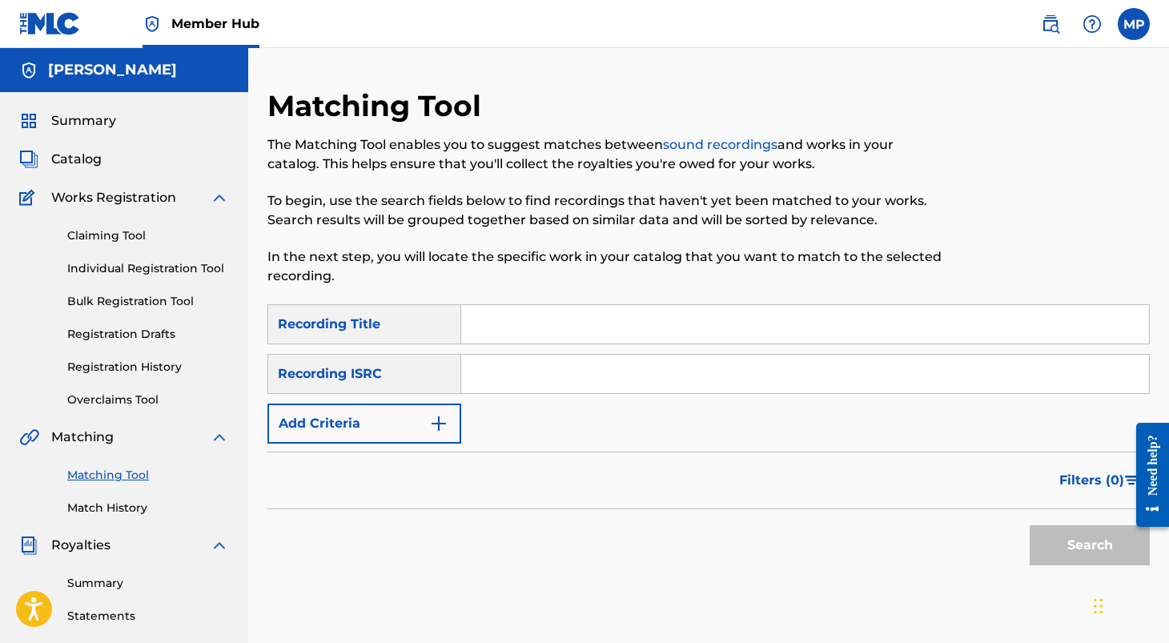
click at [610, 311] on input "Search Form" at bounding box center [805, 324] width 688 height 38
type input "easier by now"
click at [739, 389] on input "Search Form" at bounding box center [805, 374] width 688 height 38
click at [736, 372] on input "Search Form" at bounding box center [805, 374] width 688 height 38
paste input "QM24S2504764"
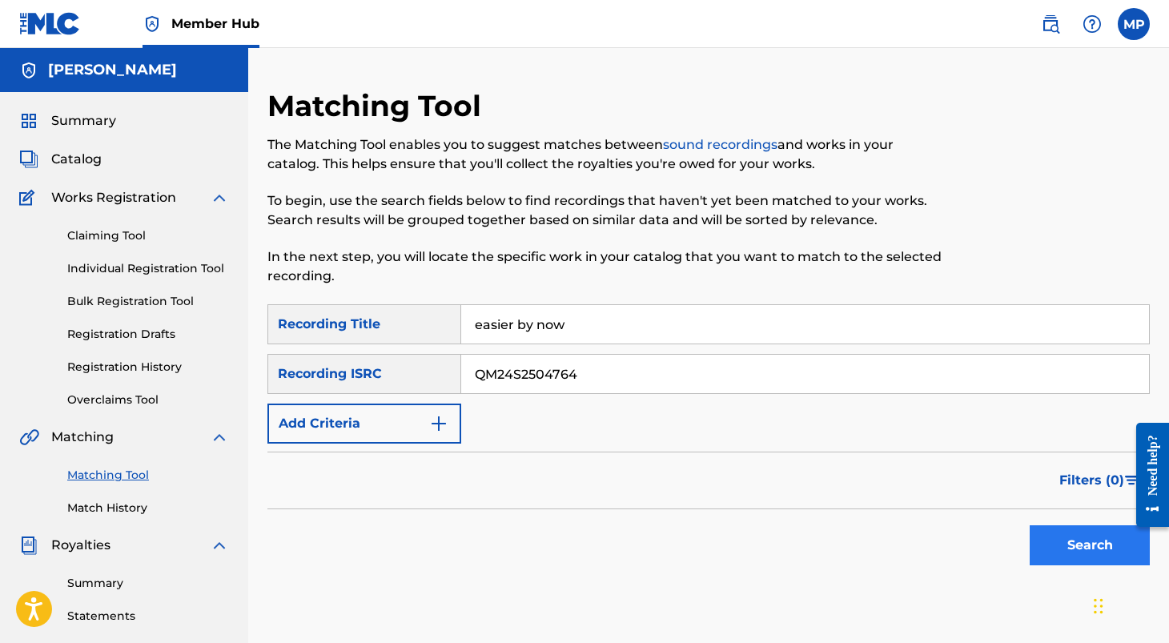
type input "QM24S2504764"
click at [1067, 560] on button "Search" at bounding box center [1089, 545] width 120 height 40
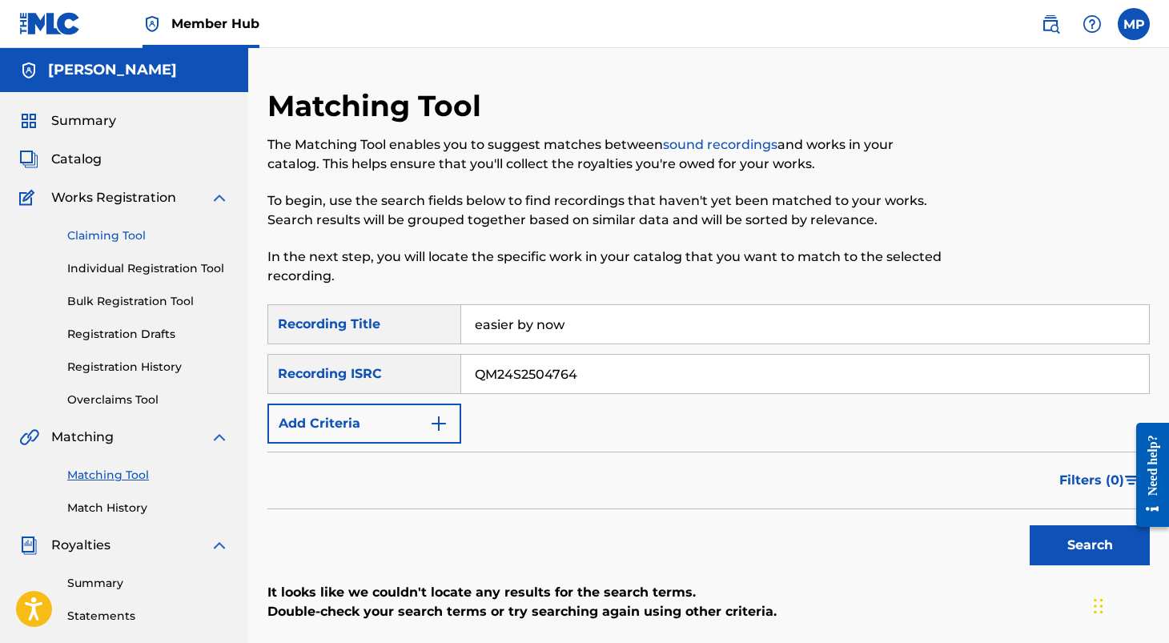
click at [112, 232] on link "Claiming Tool" at bounding box center [148, 235] width 162 height 17
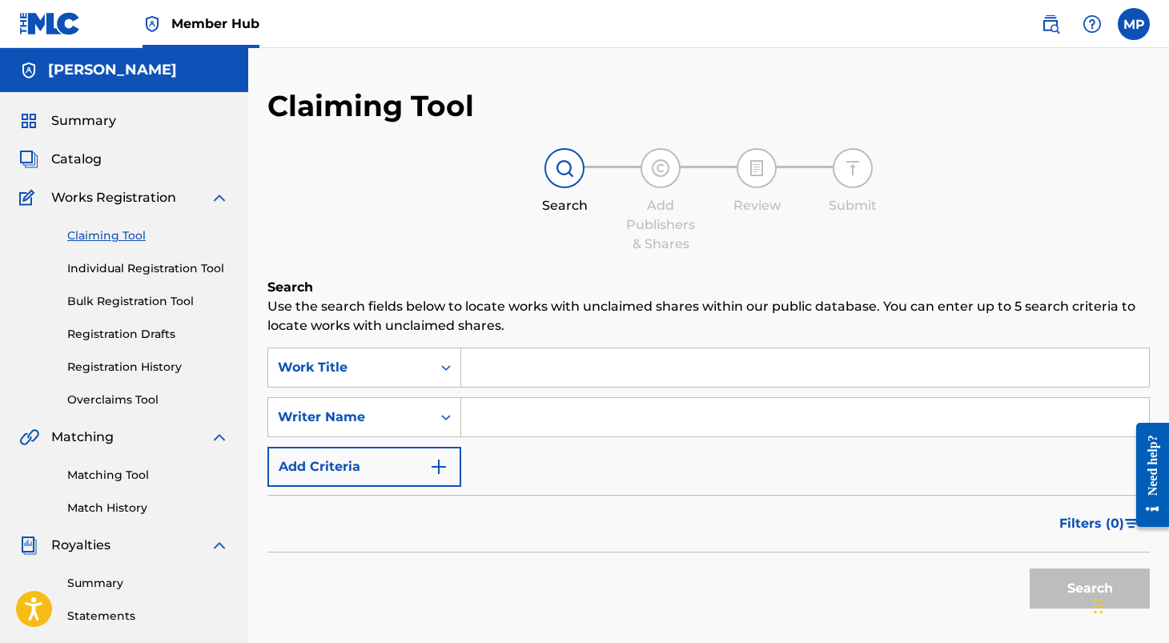
click at [587, 378] on input "Search Form" at bounding box center [805, 367] width 688 height 38
type input "e"
click at [148, 259] on div "Claiming Tool Individual Registration Tool Bulk Registration Tool Registration …" at bounding box center [124, 307] width 210 height 201
click at [148, 268] on link "Individual Registration Tool" at bounding box center [148, 268] width 162 height 17
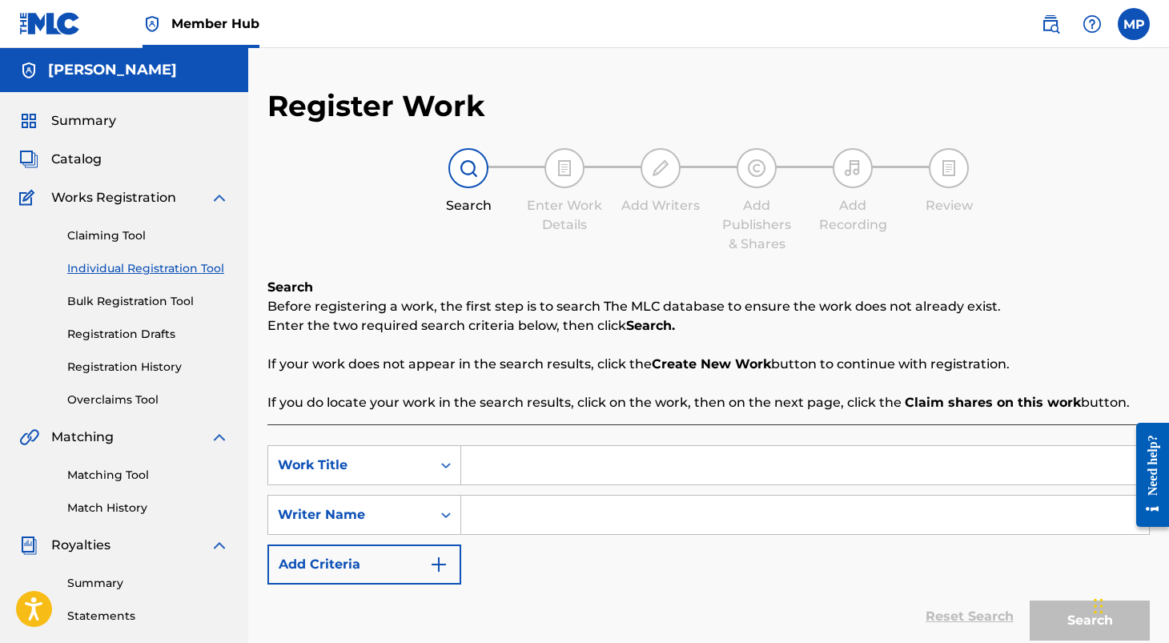
click at [626, 497] on input "Search Form" at bounding box center [805, 514] width 688 height 38
click at [569, 515] on input "Search Form" at bounding box center [805, 514] width 688 height 38
type input "[PERSON_NAME]"
